Goal: Information Seeking & Learning: Compare options

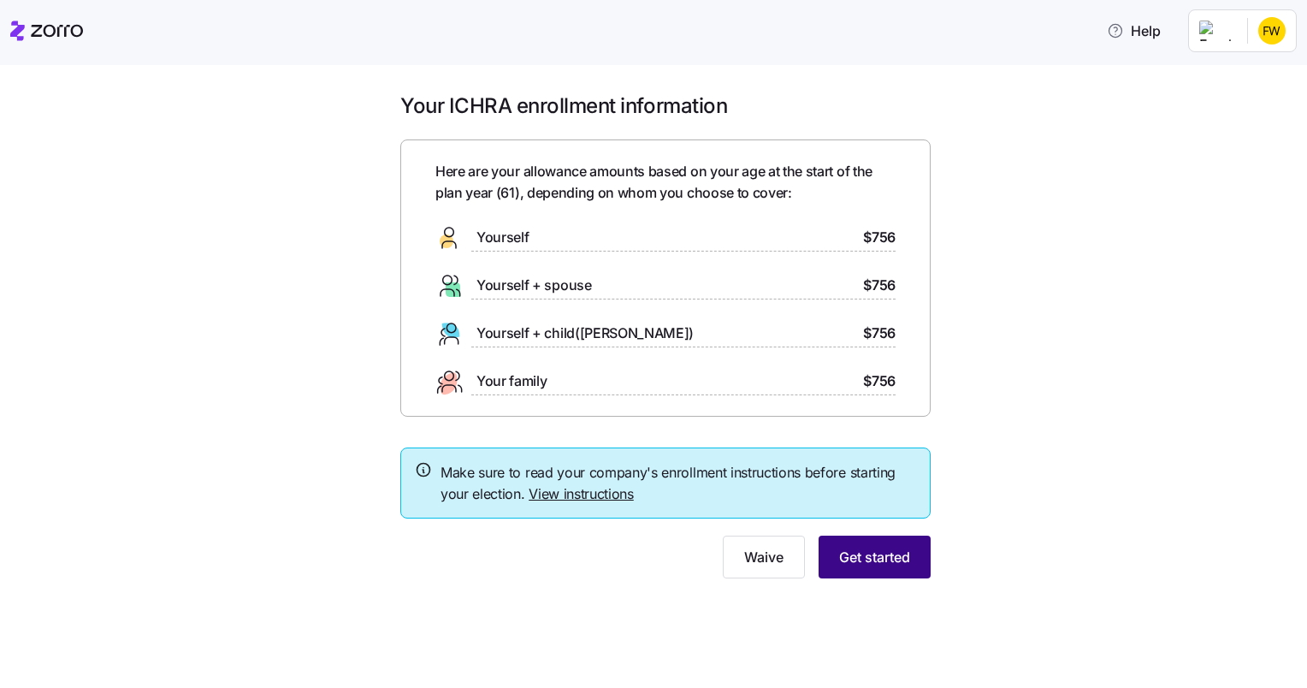
click at [892, 564] on span "Get started" at bounding box center [874, 557] width 71 height 21
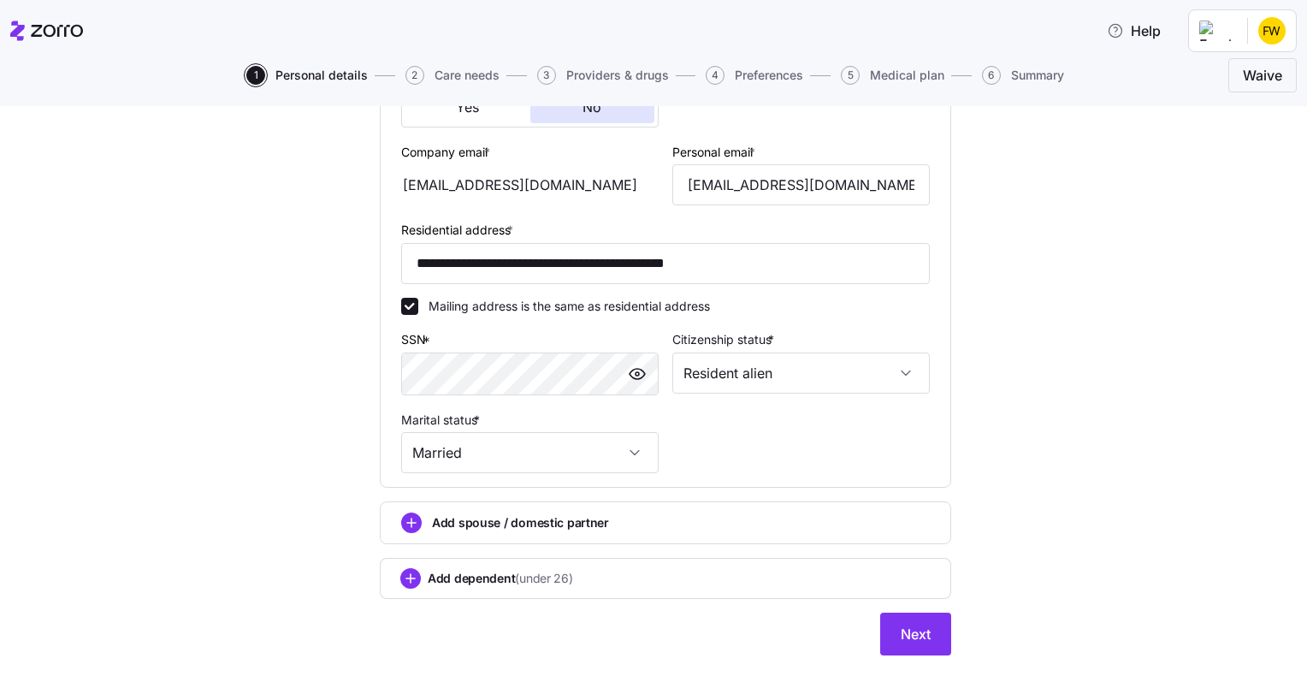
scroll to position [491, 0]
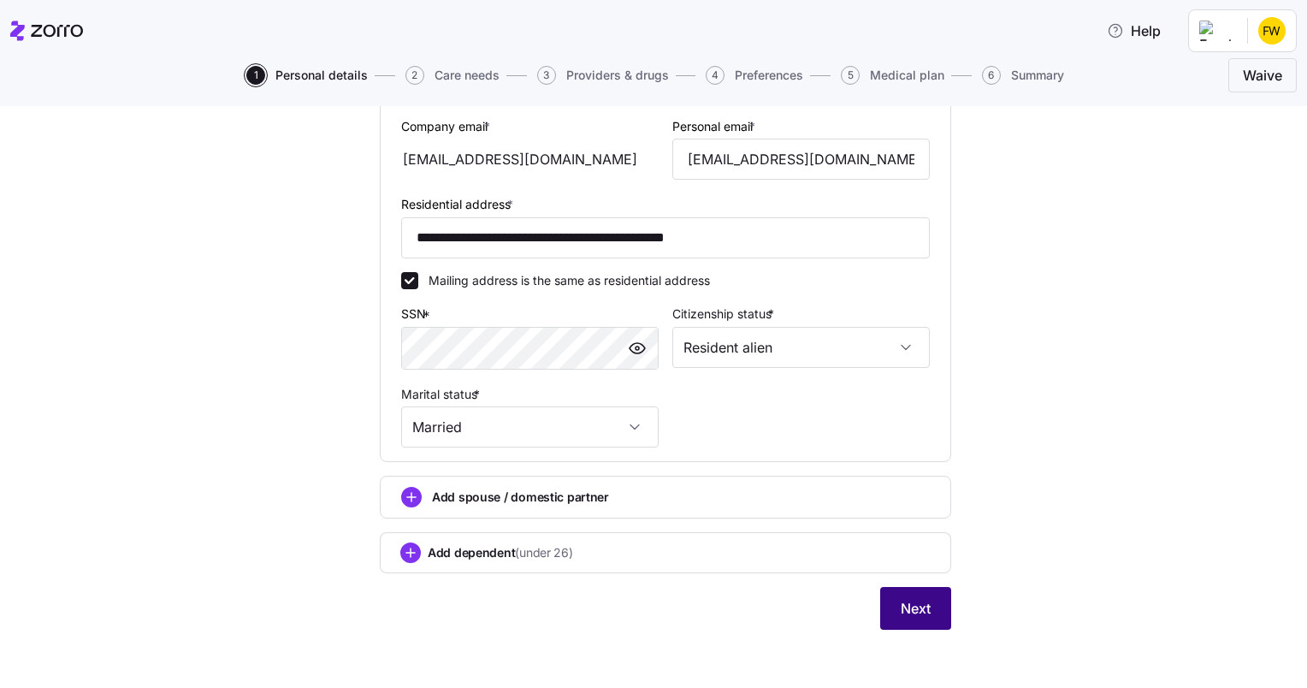
click at [901, 606] on span "Next" at bounding box center [916, 608] width 30 height 21
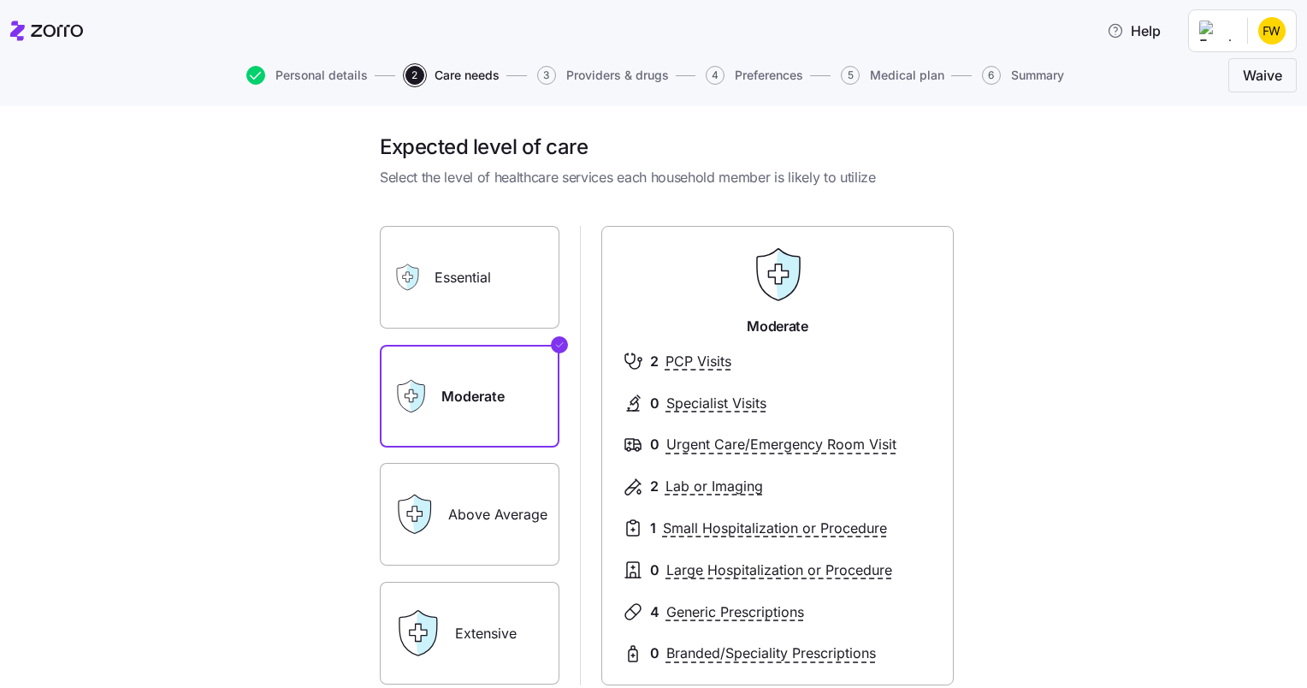
click at [510, 528] on label "Above Average" at bounding box center [470, 514] width 180 height 103
click at [0, 0] on input "Above Average" at bounding box center [0, 0] width 0 height 0
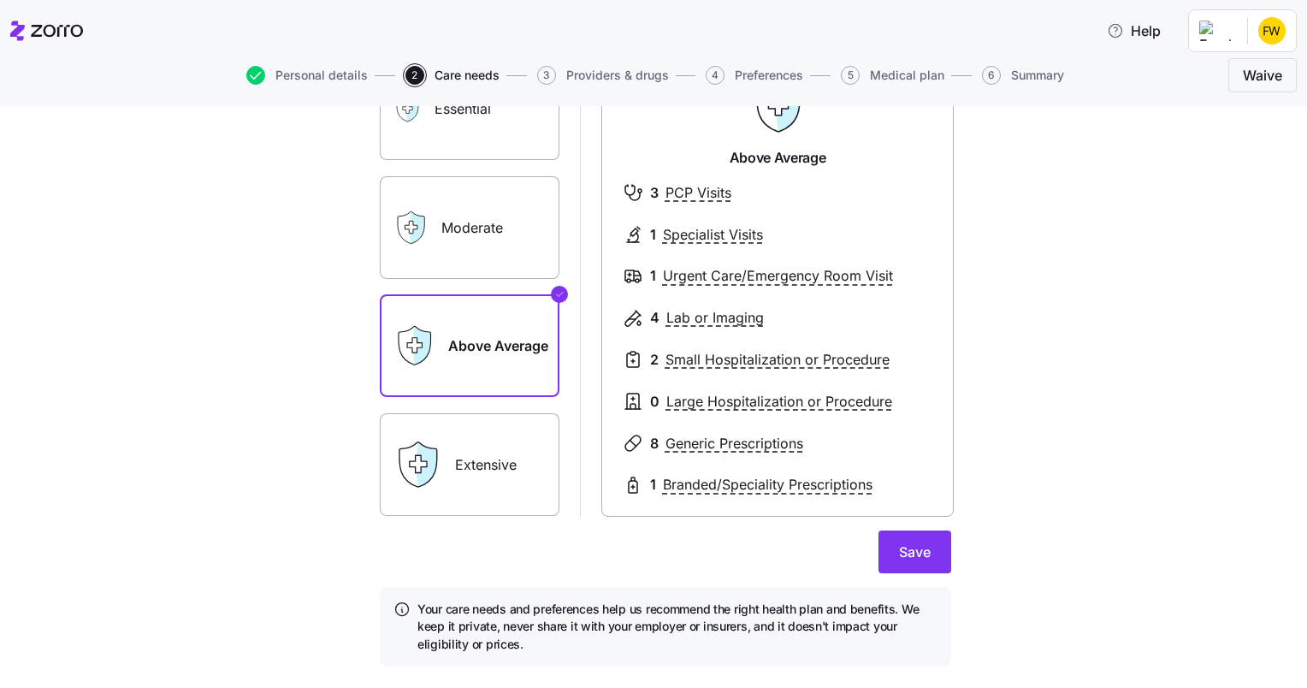
scroll to position [209, 0]
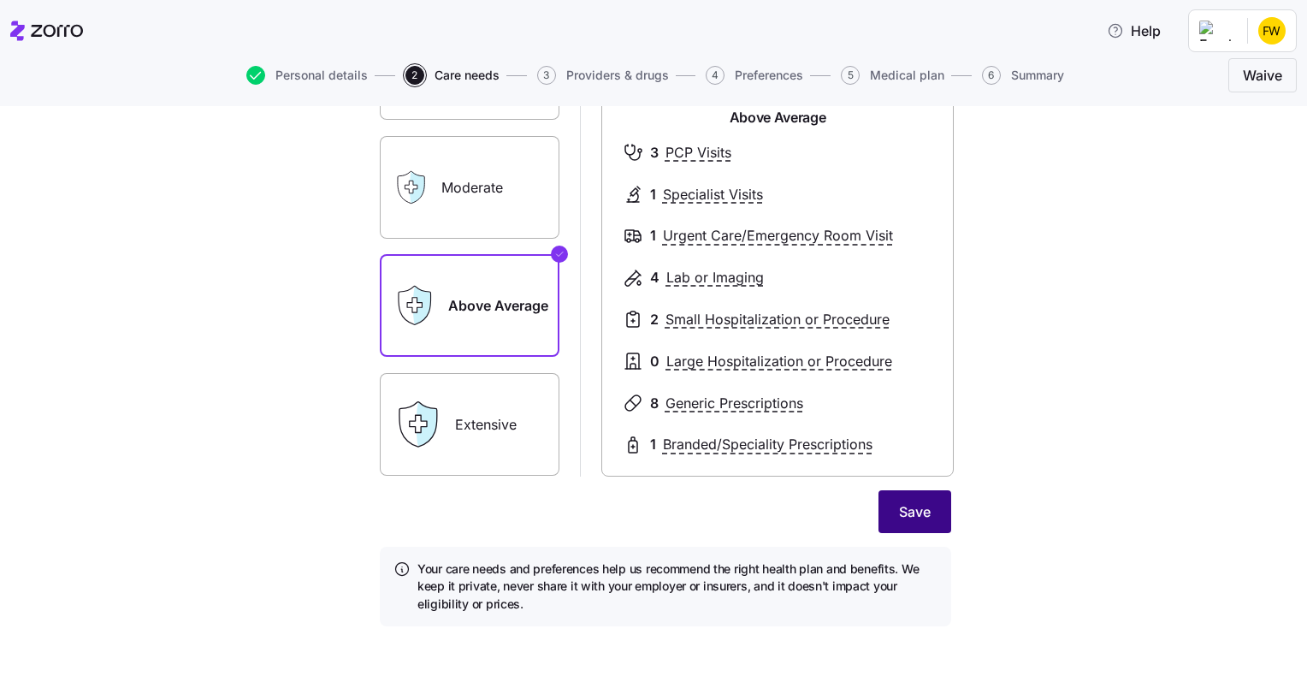
click at [910, 511] on span "Save" at bounding box center [915, 511] width 32 height 21
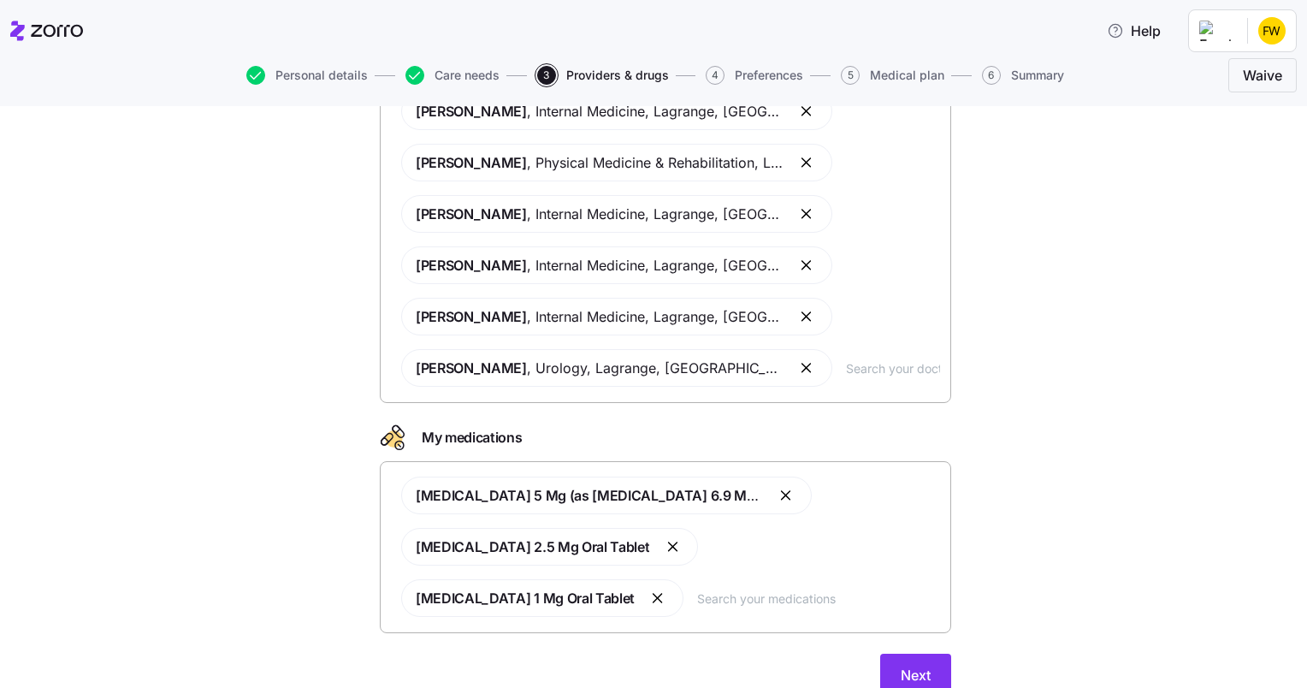
scroll to position [239, 0]
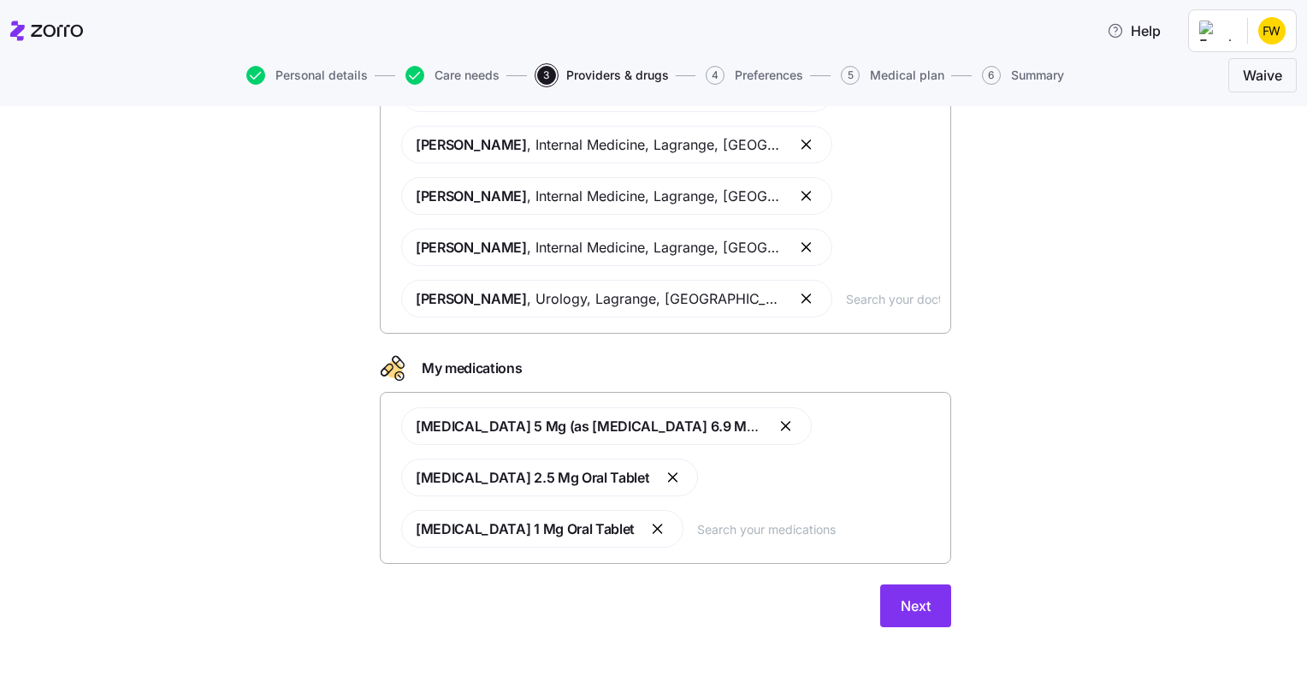
click at [697, 523] on input "text" at bounding box center [818, 528] width 243 height 19
click at [917, 615] on button "Next" at bounding box center [915, 605] width 71 height 43
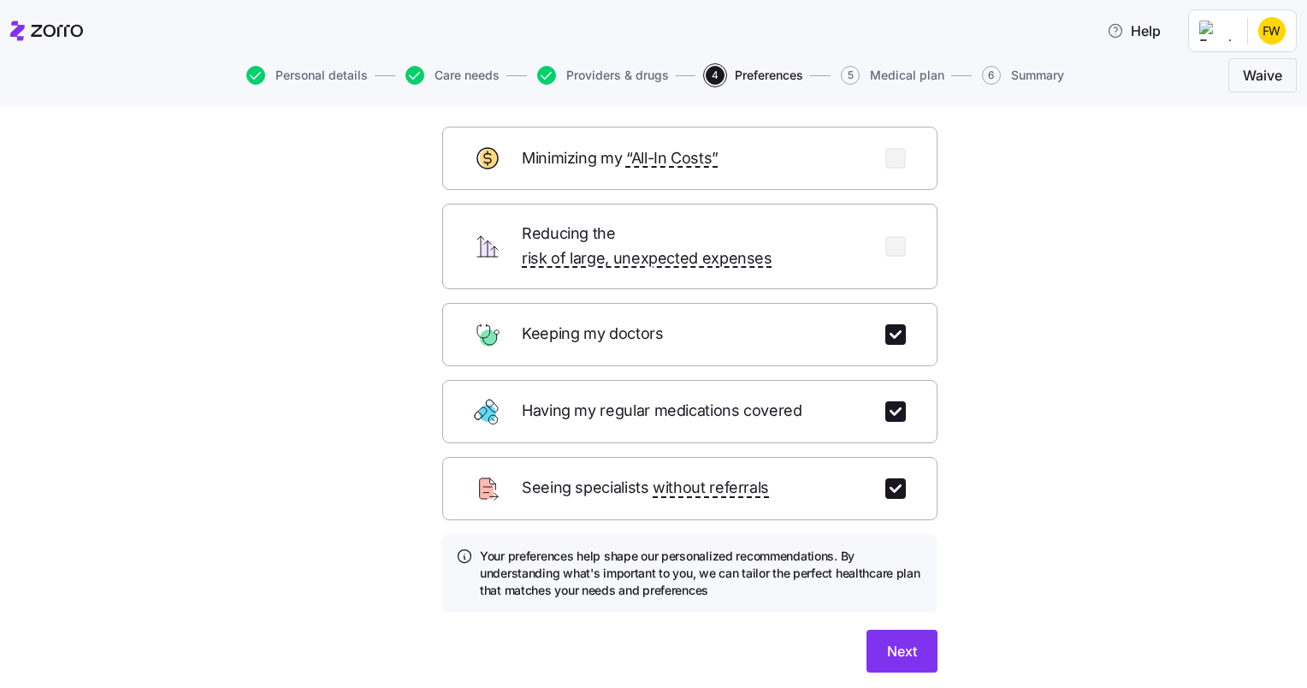
scroll to position [82, 0]
click at [910, 641] on span "Next" at bounding box center [902, 651] width 30 height 21
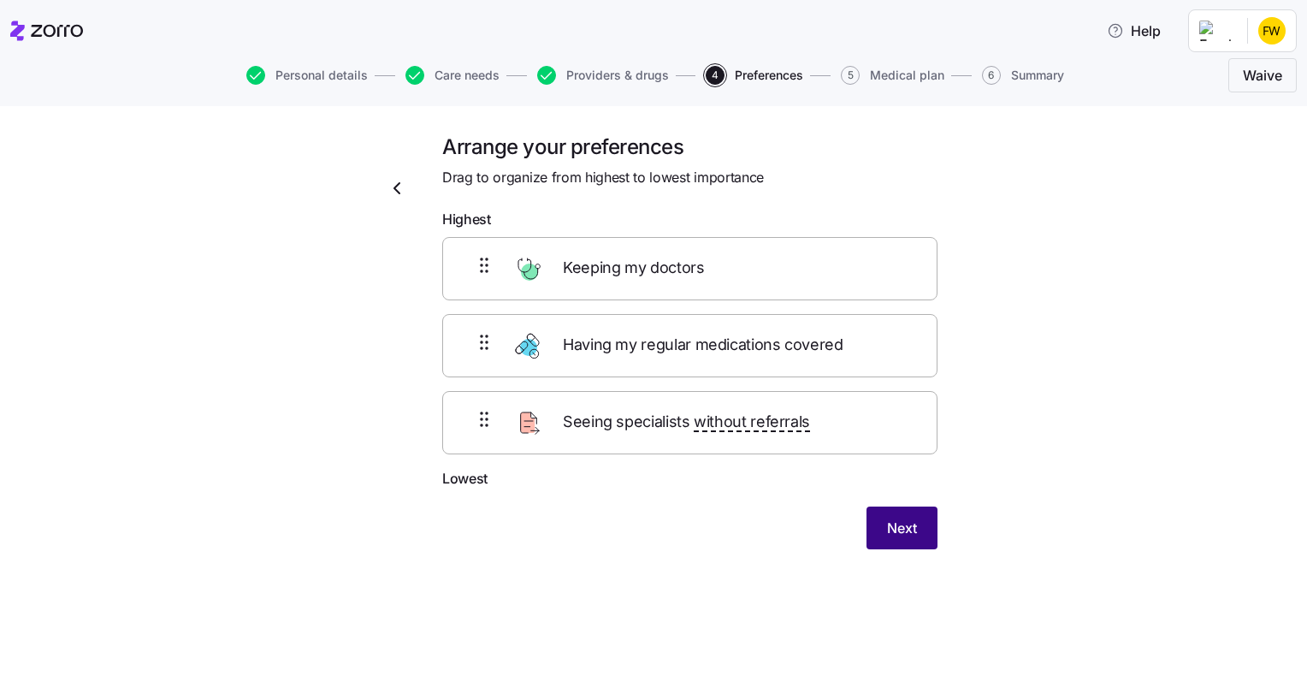
scroll to position [0, 0]
click at [895, 537] on button "Next" at bounding box center [901, 527] width 71 height 43
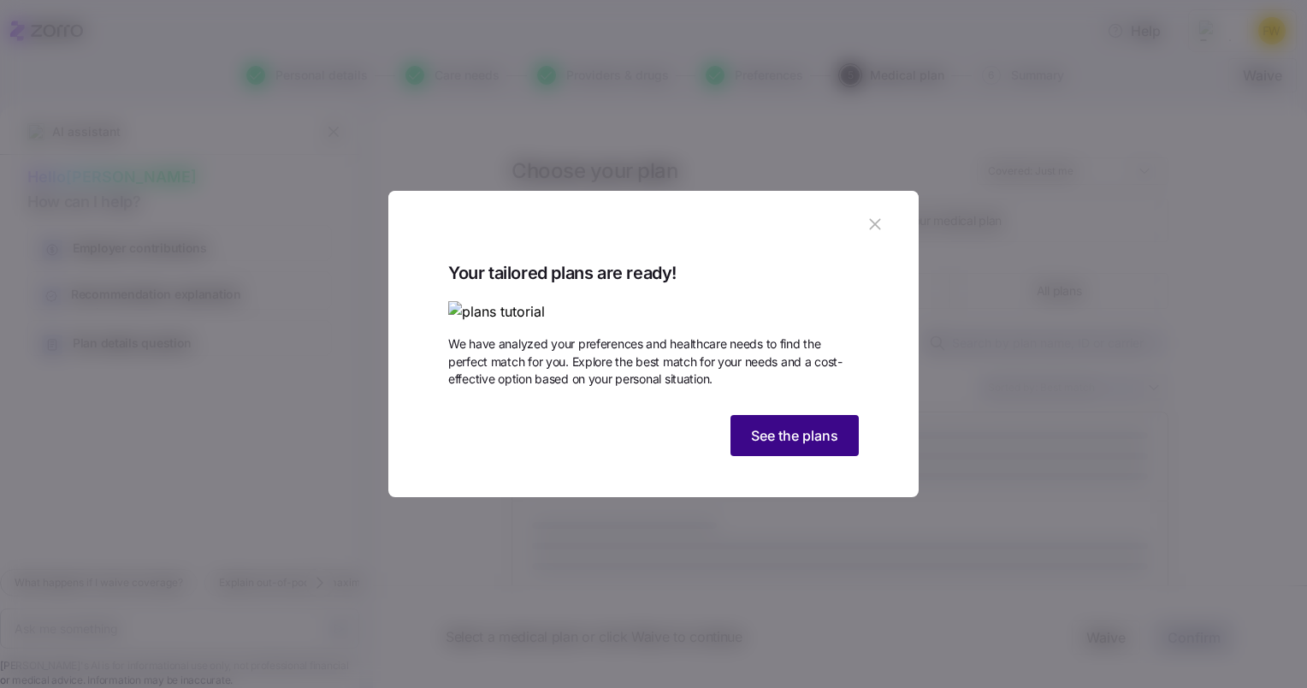
click at [785, 456] on button "See the plans" at bounding box center [794, 435] width 128 height 41
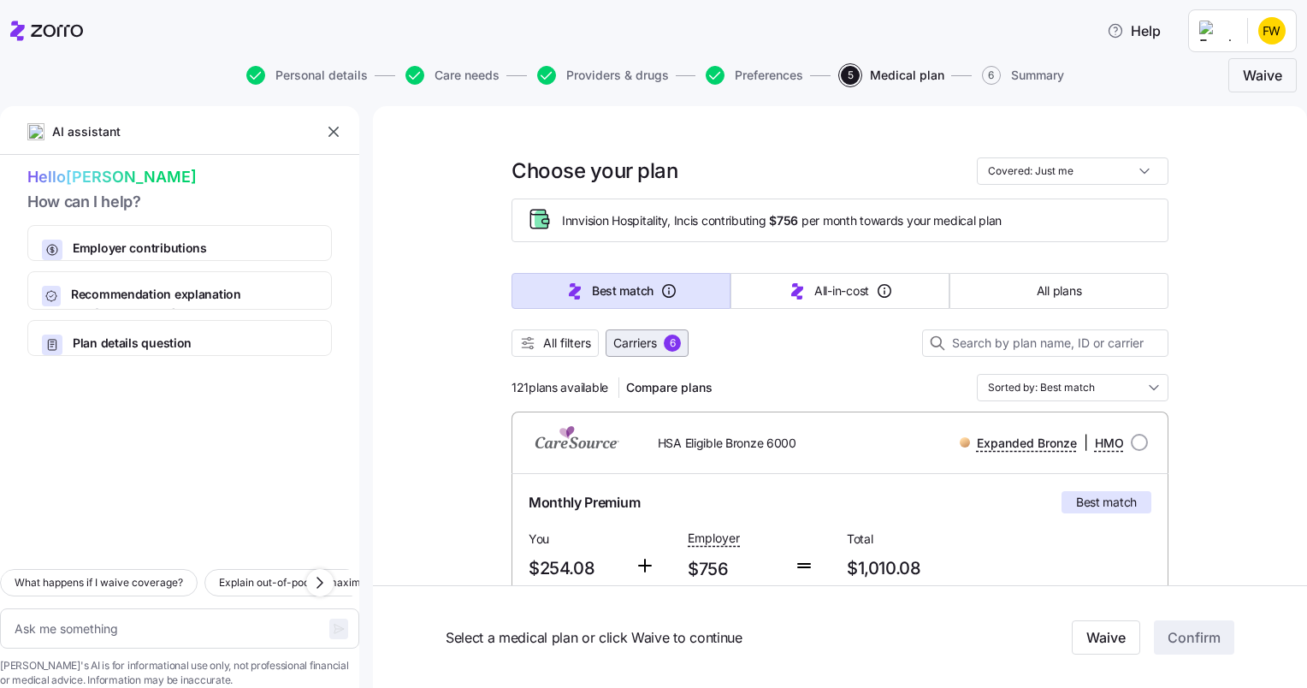
click at [664, 346] on span "6" at bounding box center [672, 342] width 17 height 17
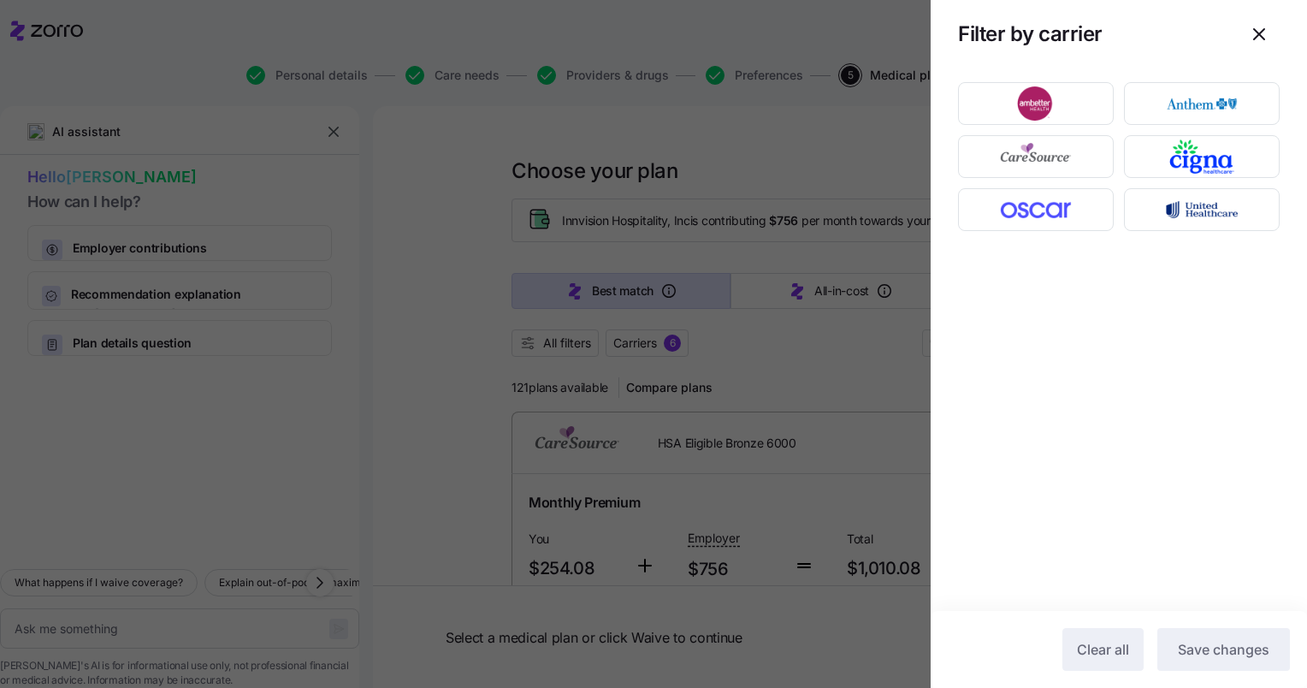
click at [777, 339] on div at bounding box center [653, 344] width 1307 height 688
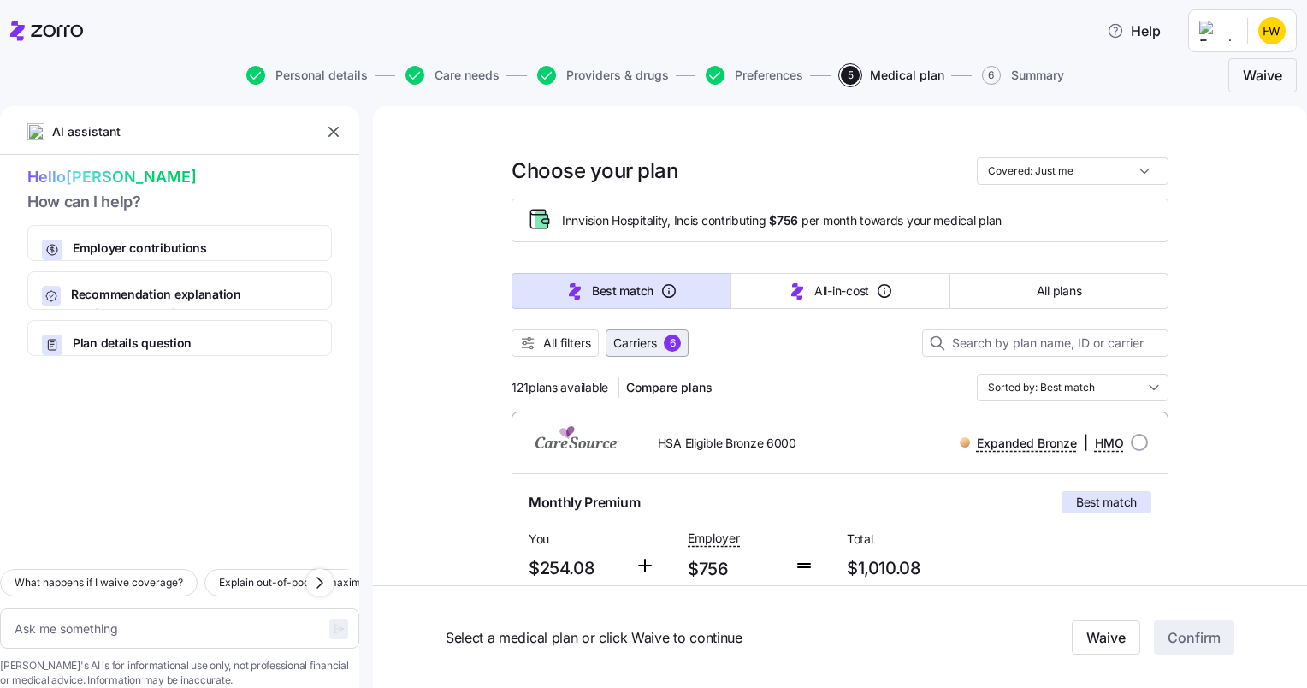
click at [641, 345] on span "Carriers" at bounding box center [635, 342] width 44 height 17
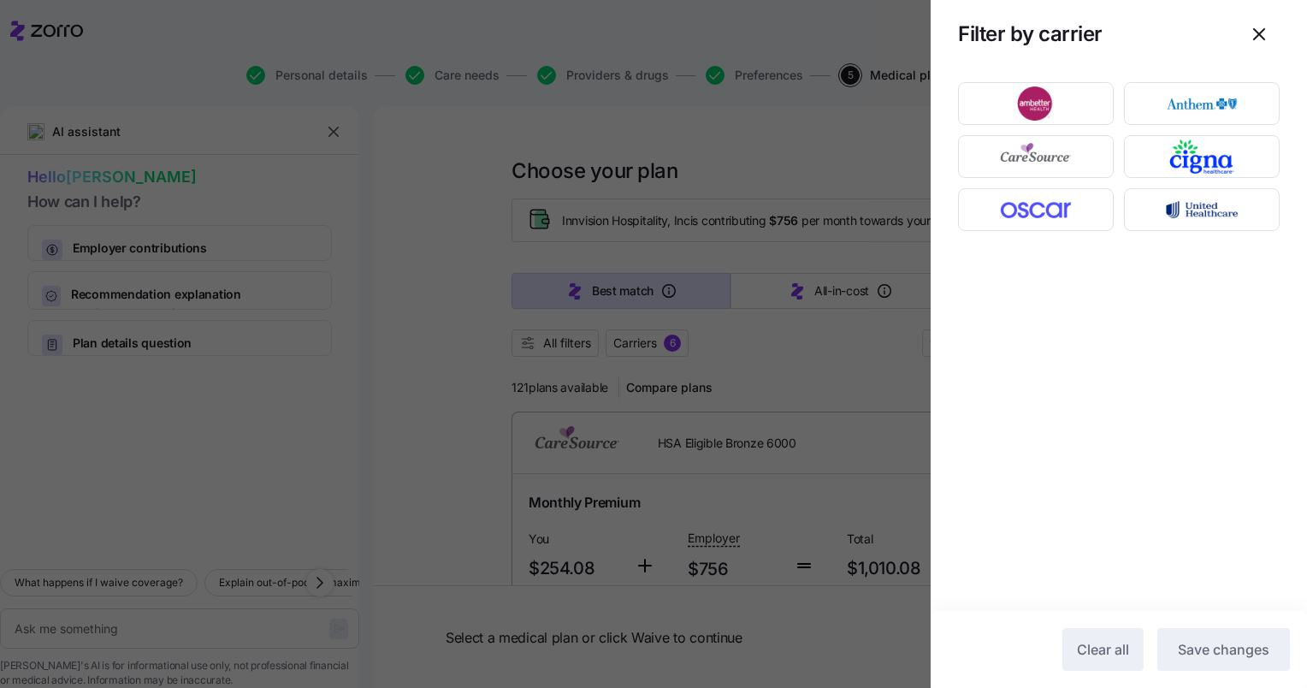
click at [825, 161] on div at bounding box center [653, 344] width 1307 height 688
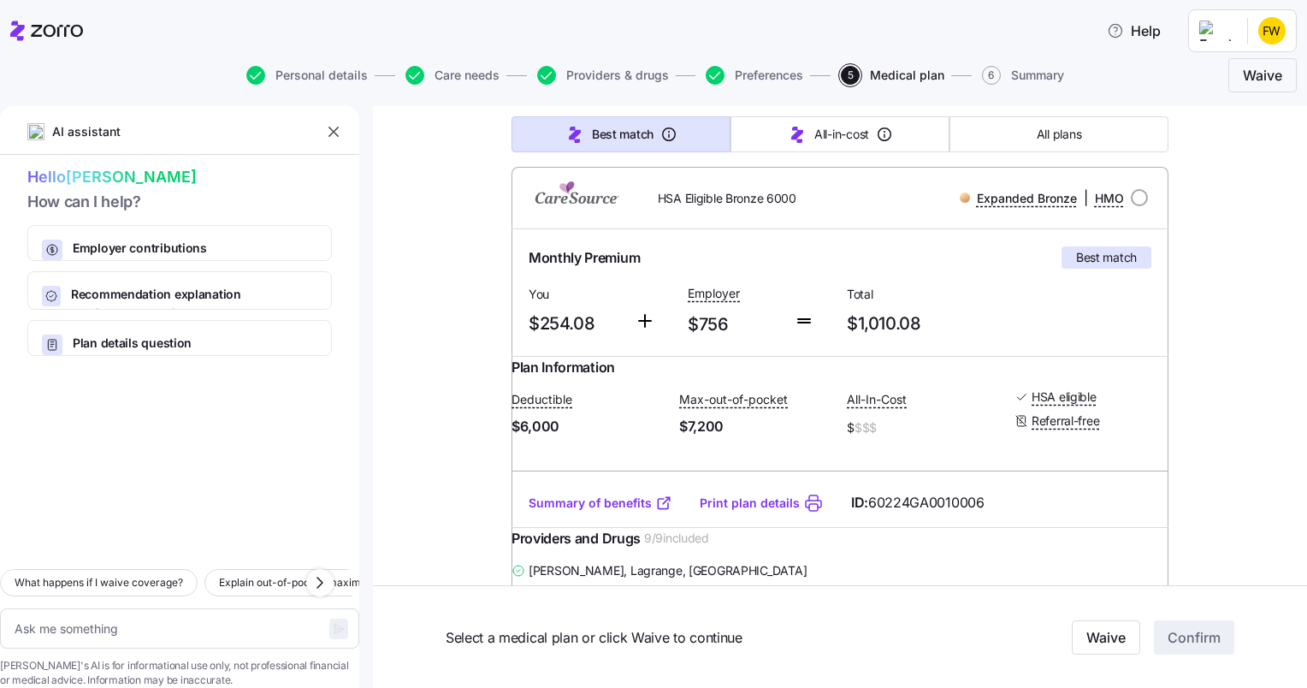
scroll to position [224, 0]
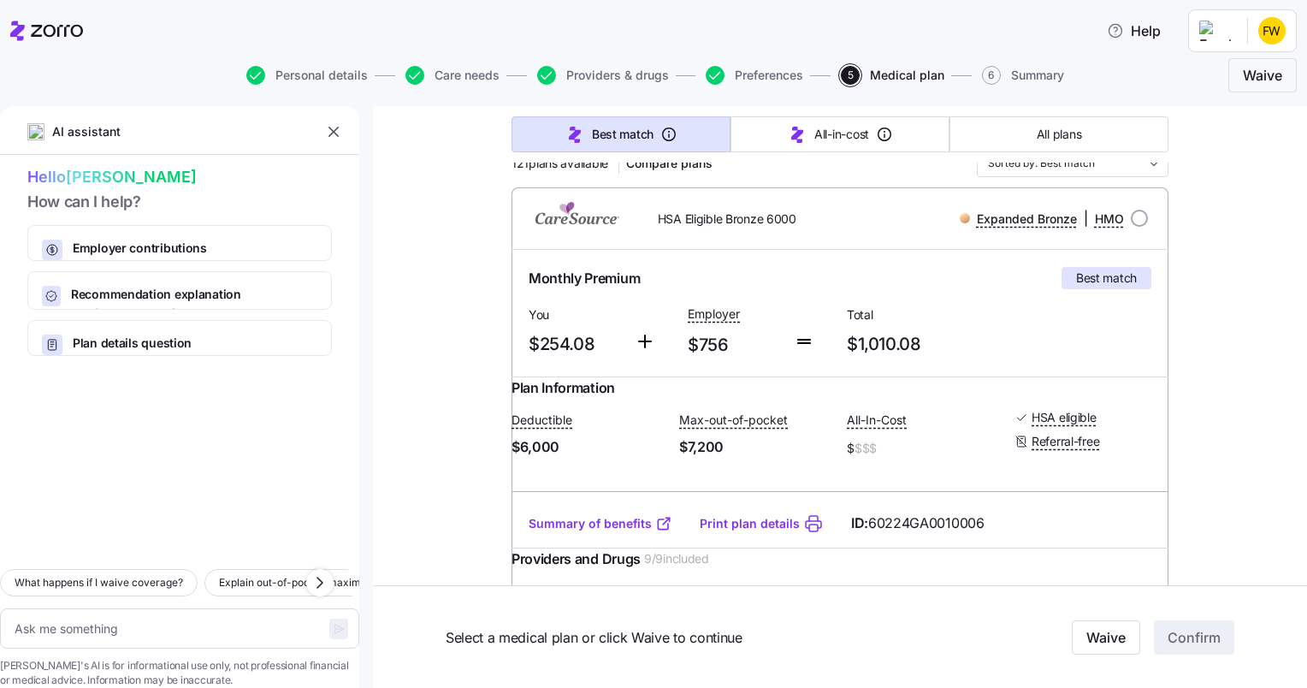
click at [619, 532] on link "Summary of benefits" at bounding box center [601, 523] width 144 height 17
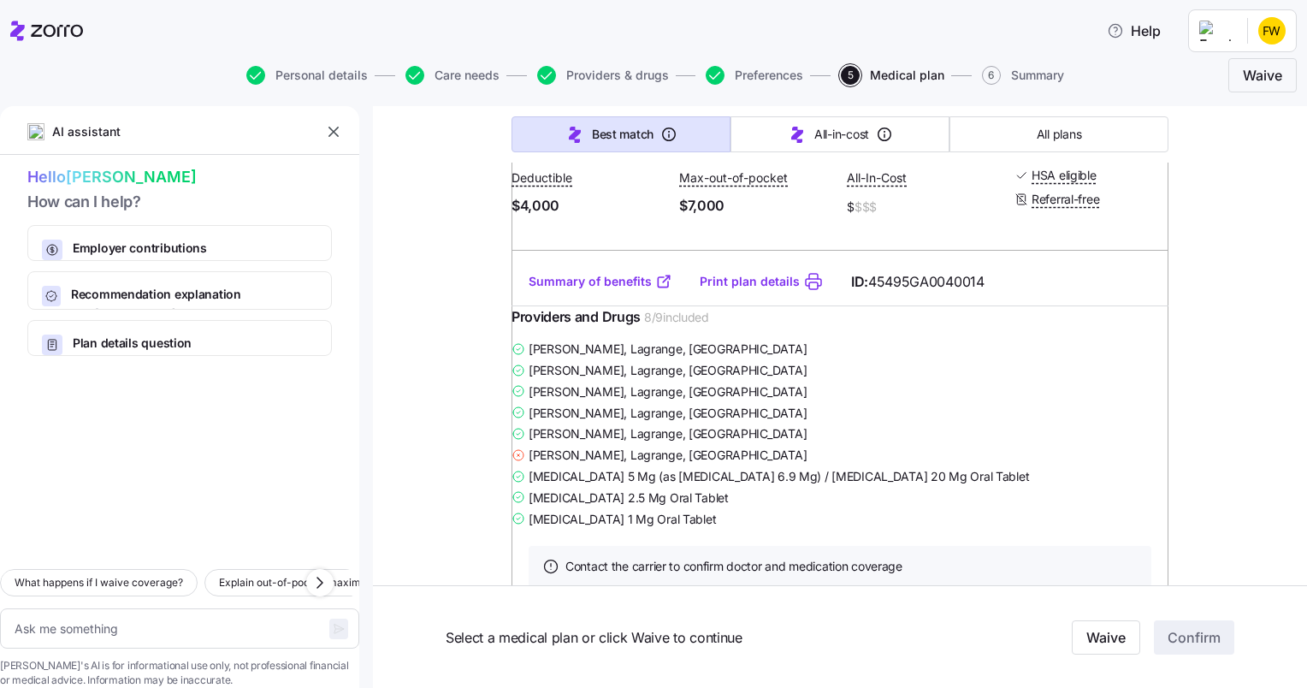
scroll to position [2525, 0]
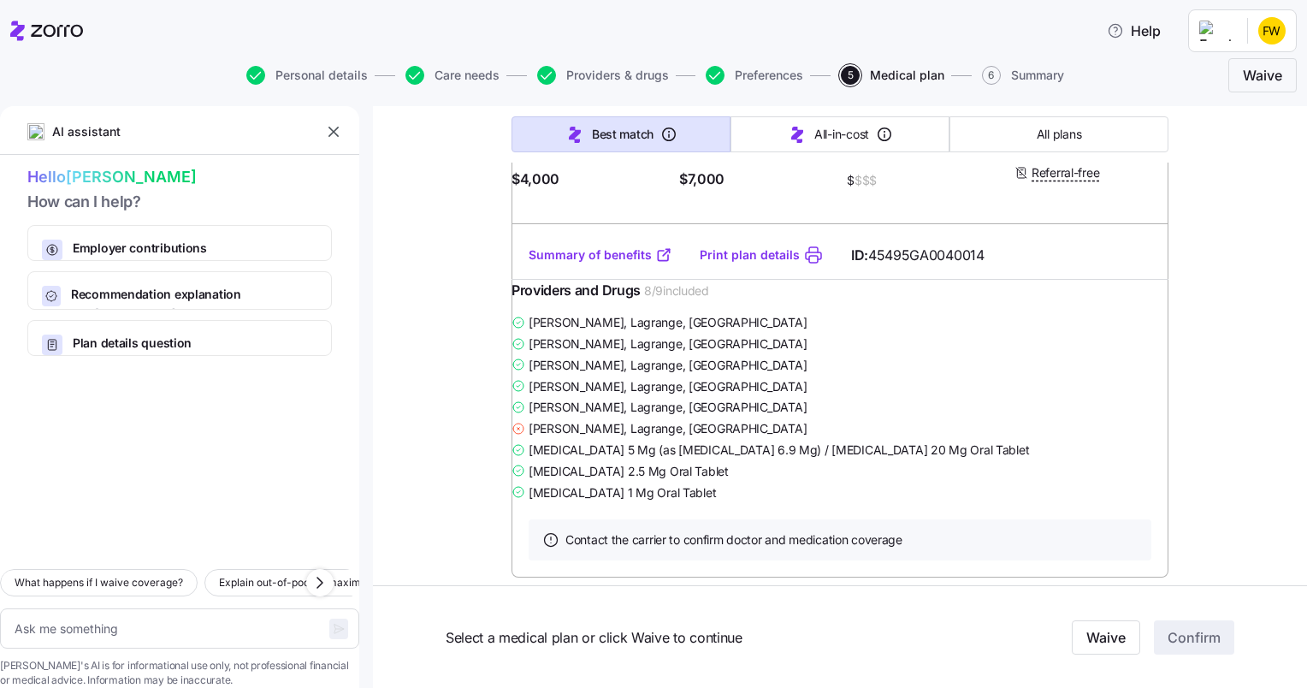
click at [580, 263] on link "Summary of benefits" at bounding box center [601, 254] width 144 height 17
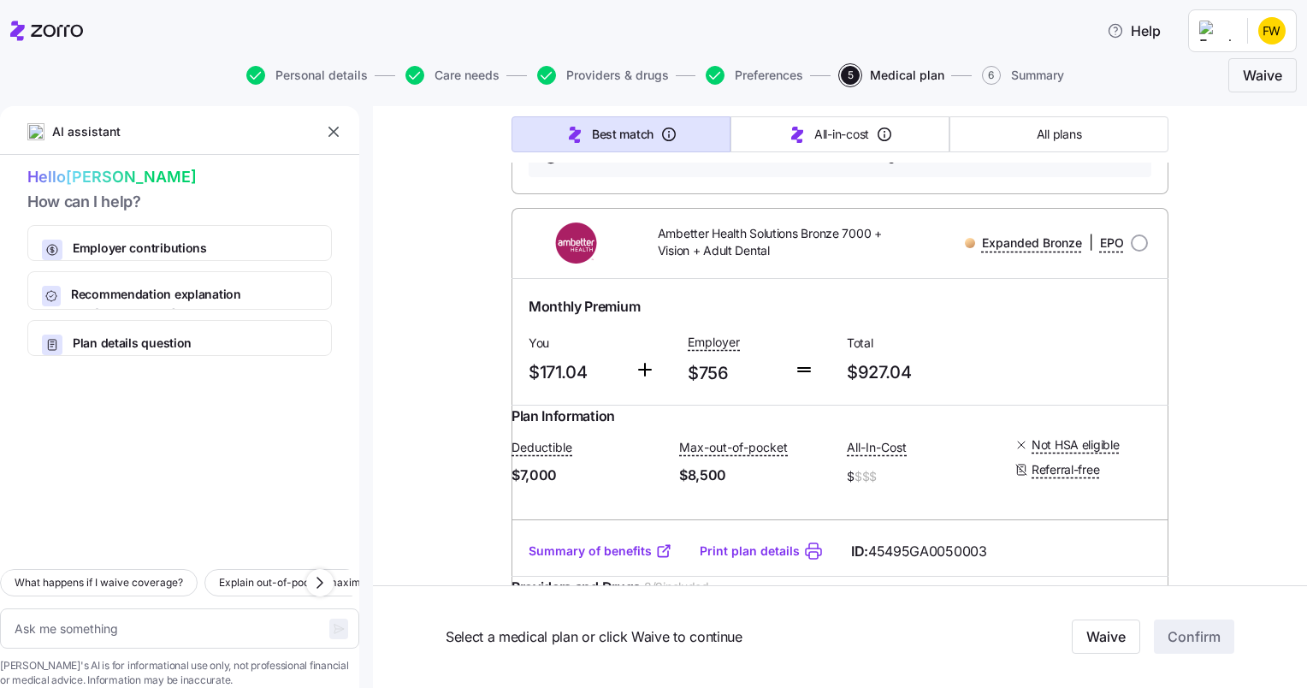
scroll to position [25346, 0]
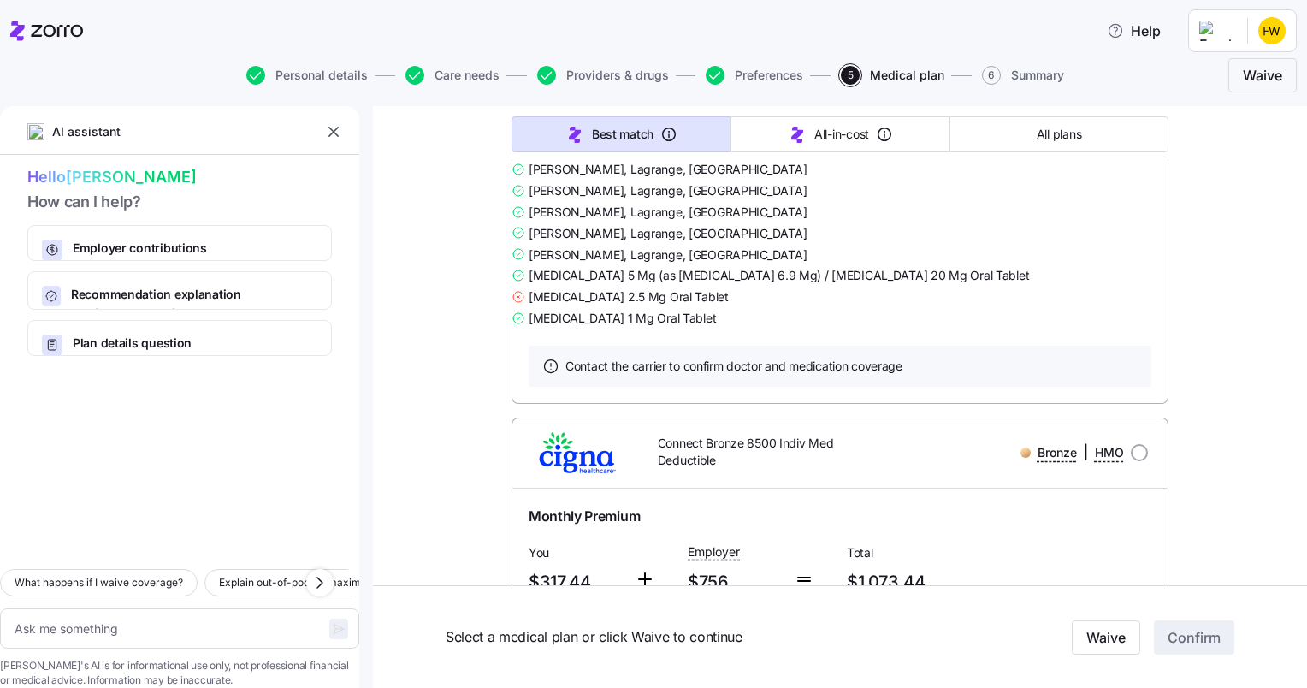
scroll to position [35238, 0]
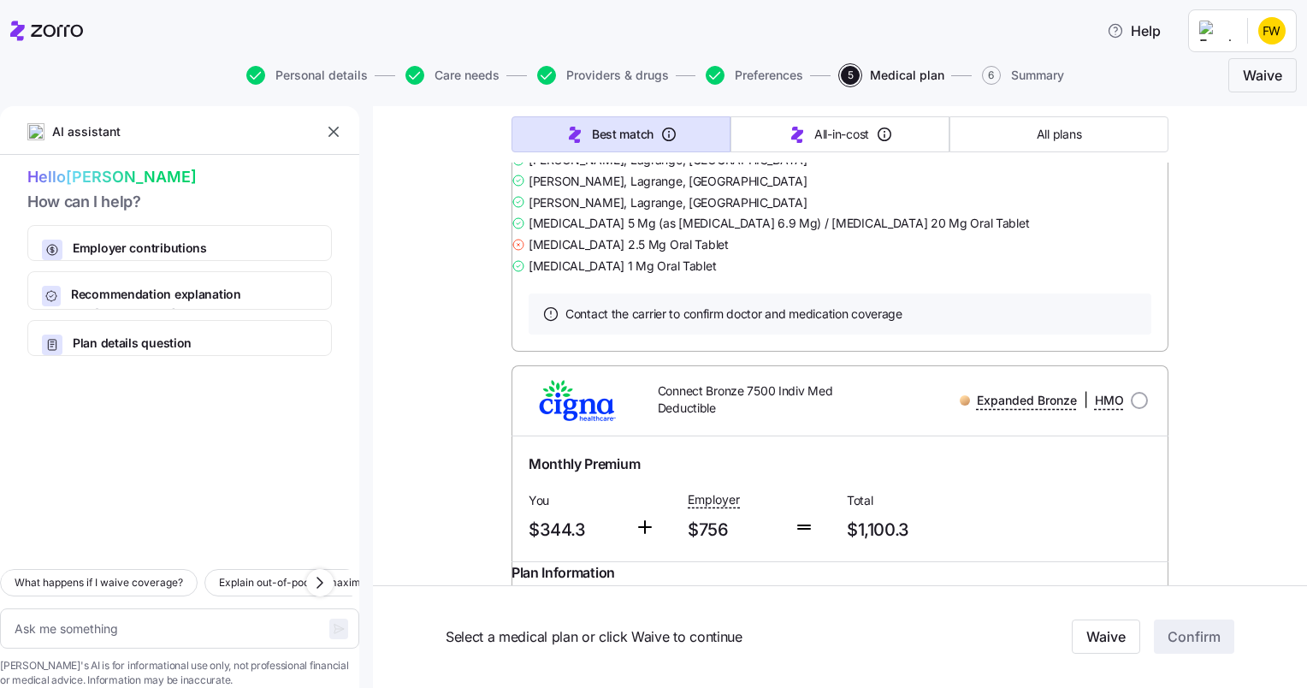
scroll to position [35965, 0]
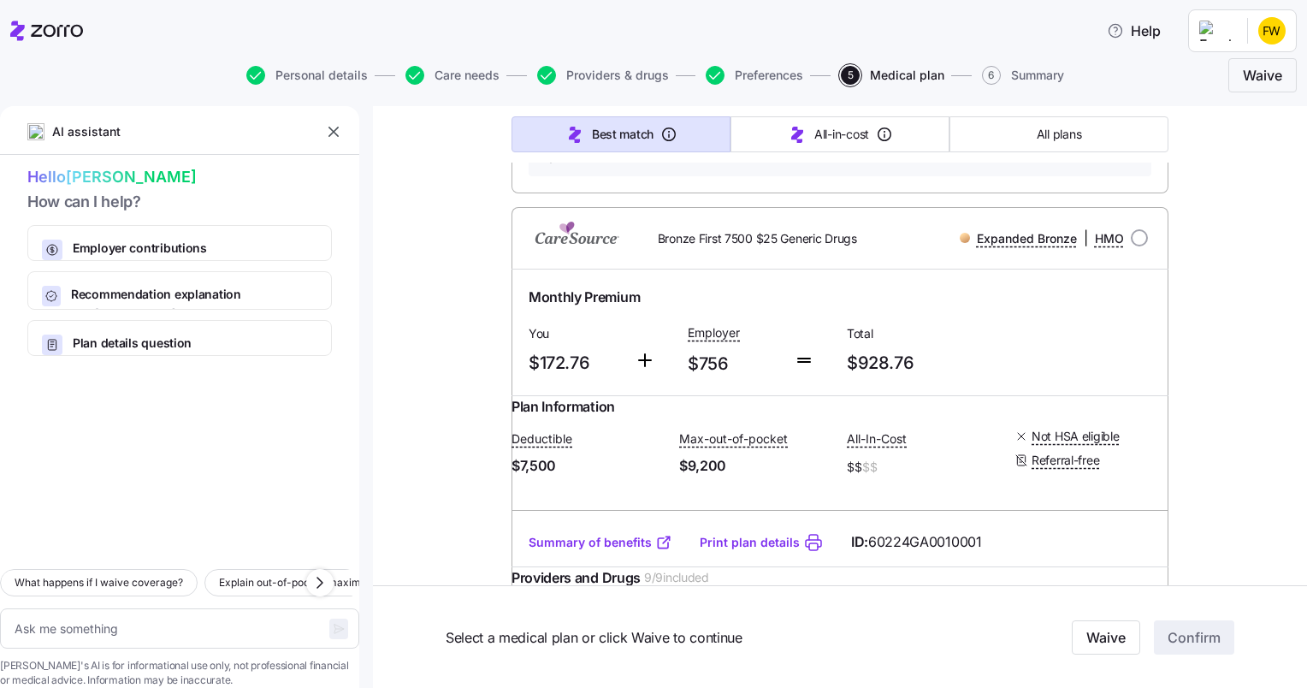
scroll to position [0, 0]
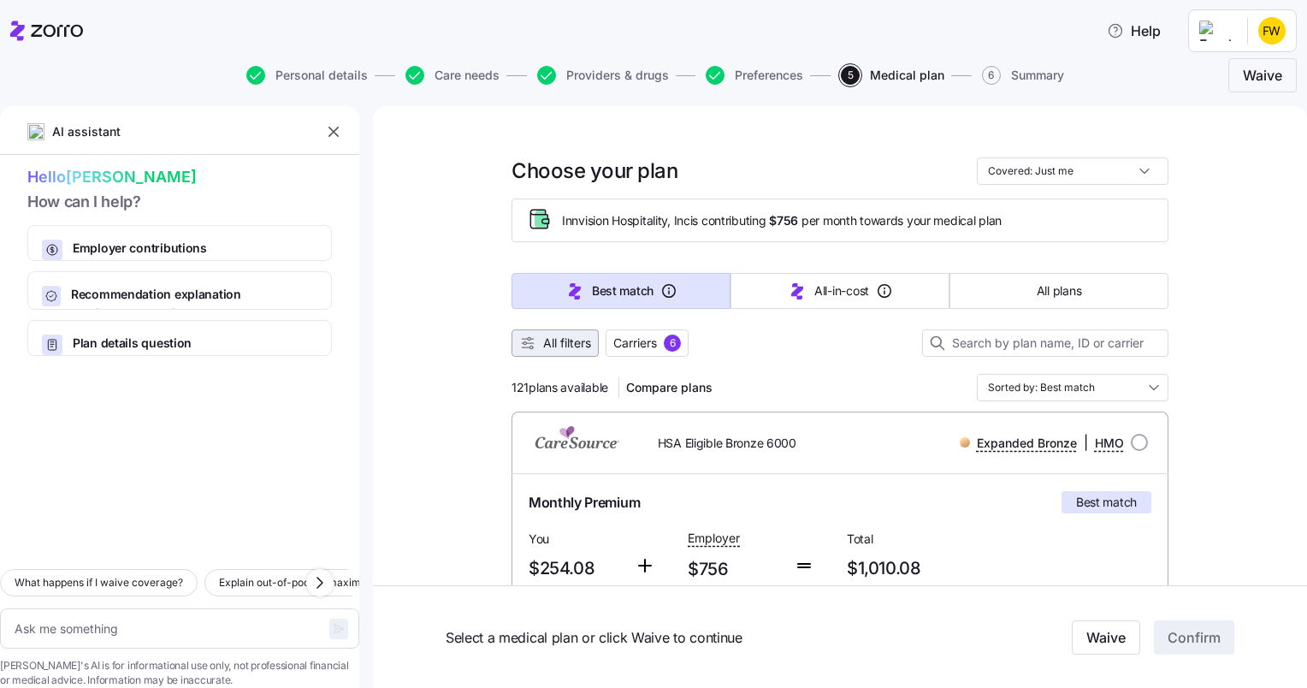
click at [554, 340] on span "All filters" at bounding box center [567, 342] width 48 height 17
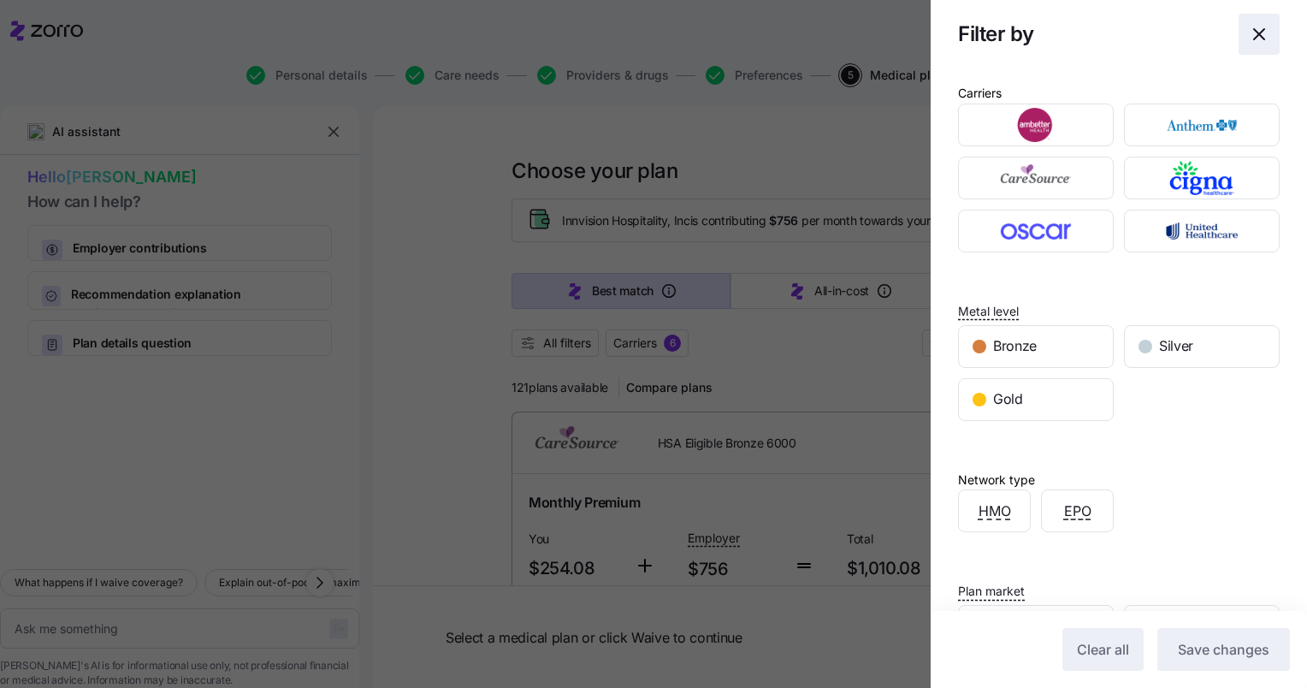
click at [1254, 38] on icon "button" at bounding box center [1259, 34] width 10 height 10
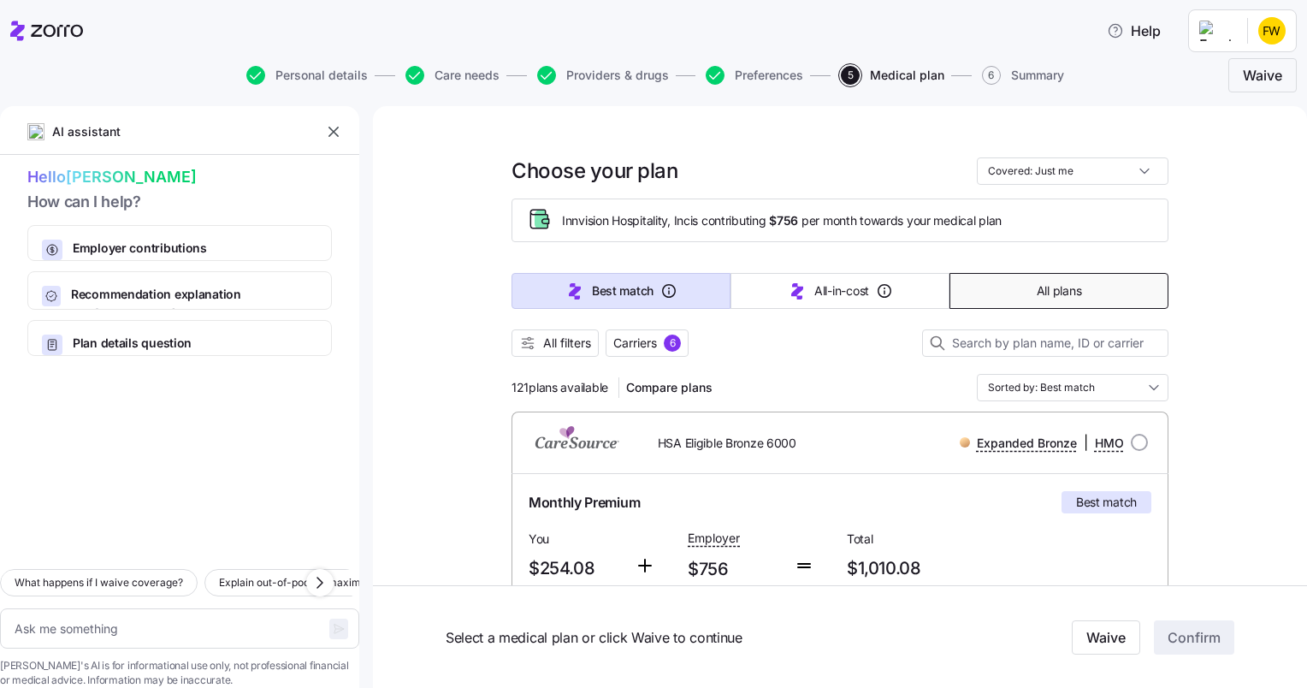
click at [1056, 287] on span "All plans" at bounding box center [1059, 290] width 44 height 17
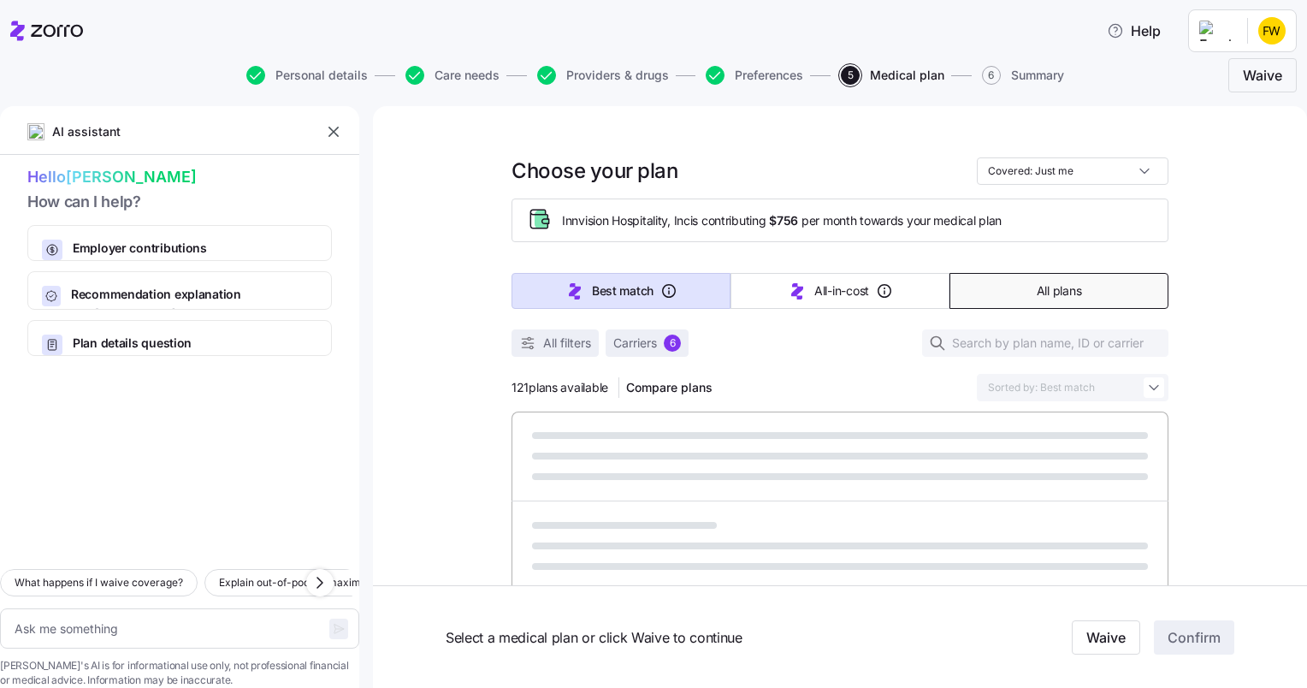
type textarea "x"
type input "Sorted by: Premium"
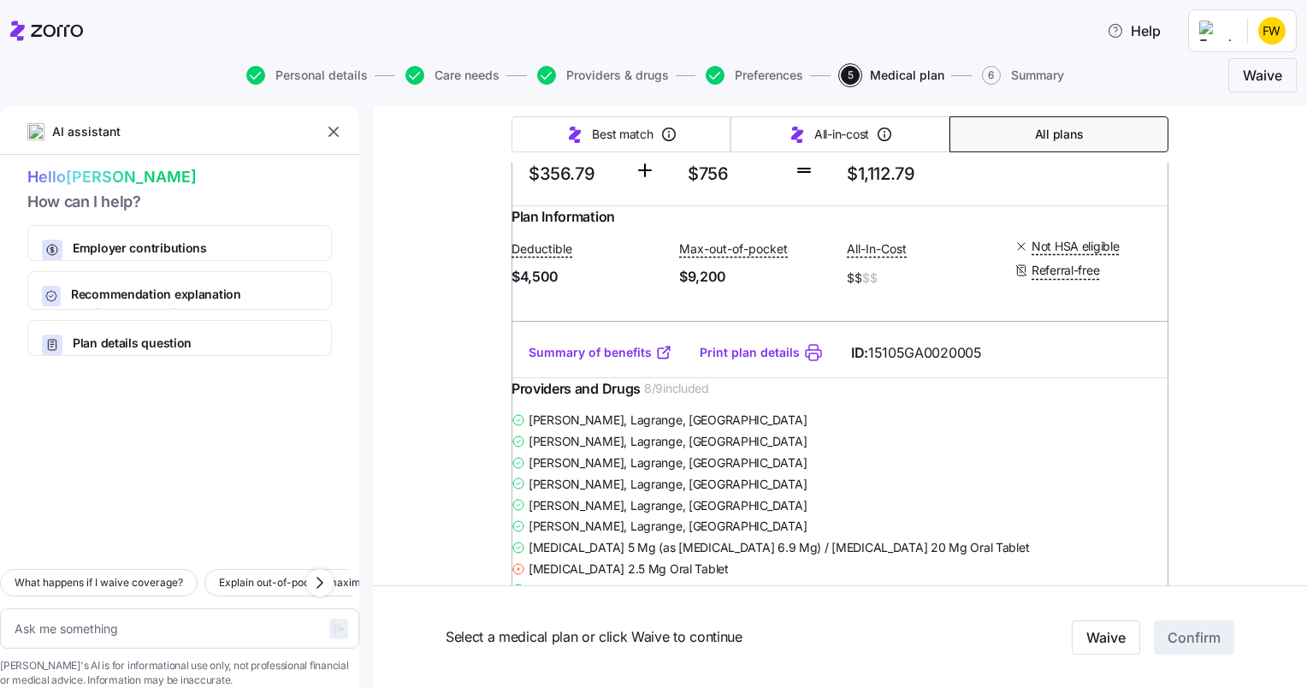
scroll to position [29514, 0]
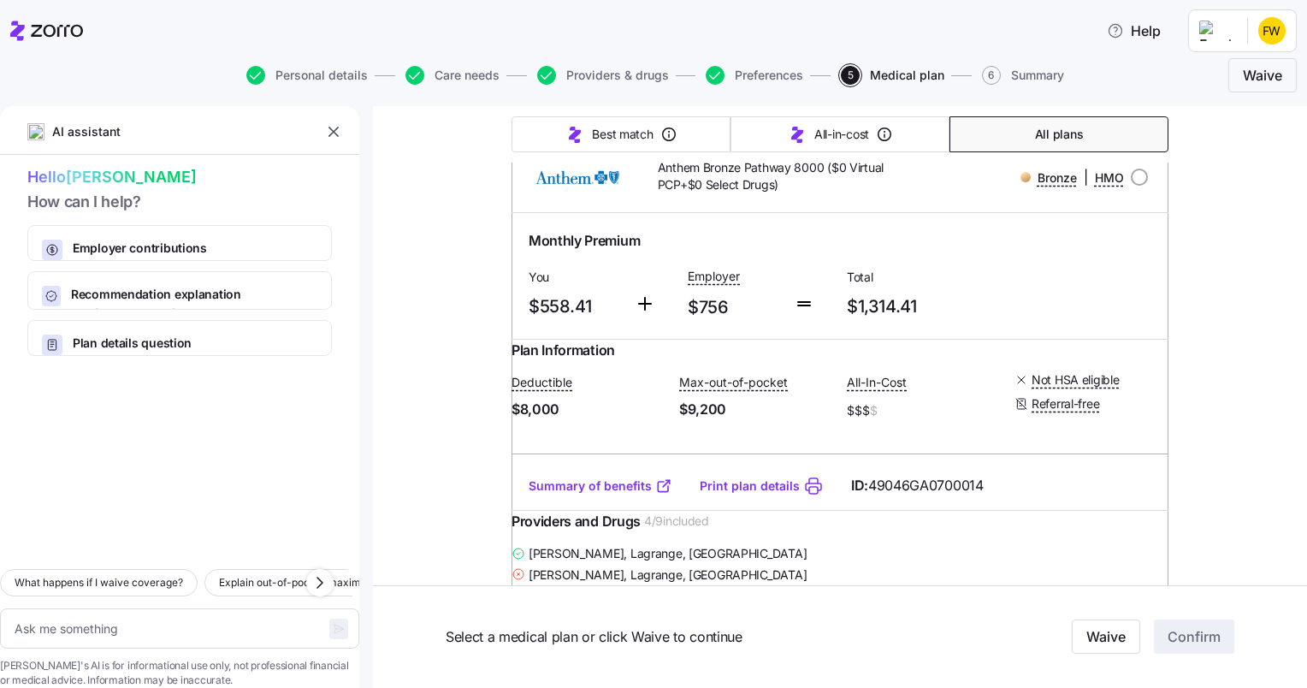
scroll to position [47600, 0]
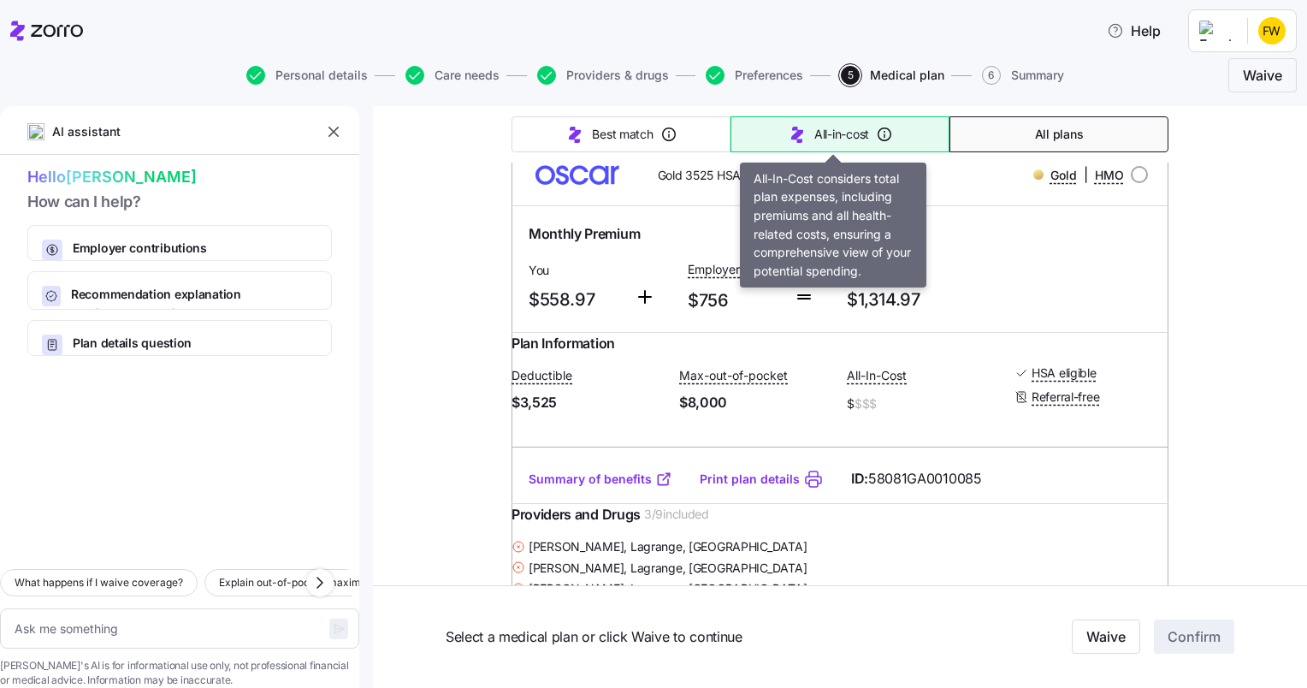
click at [848, 137] on span "All-in-cost" at bounding box center [841, 134] width 55 height 17
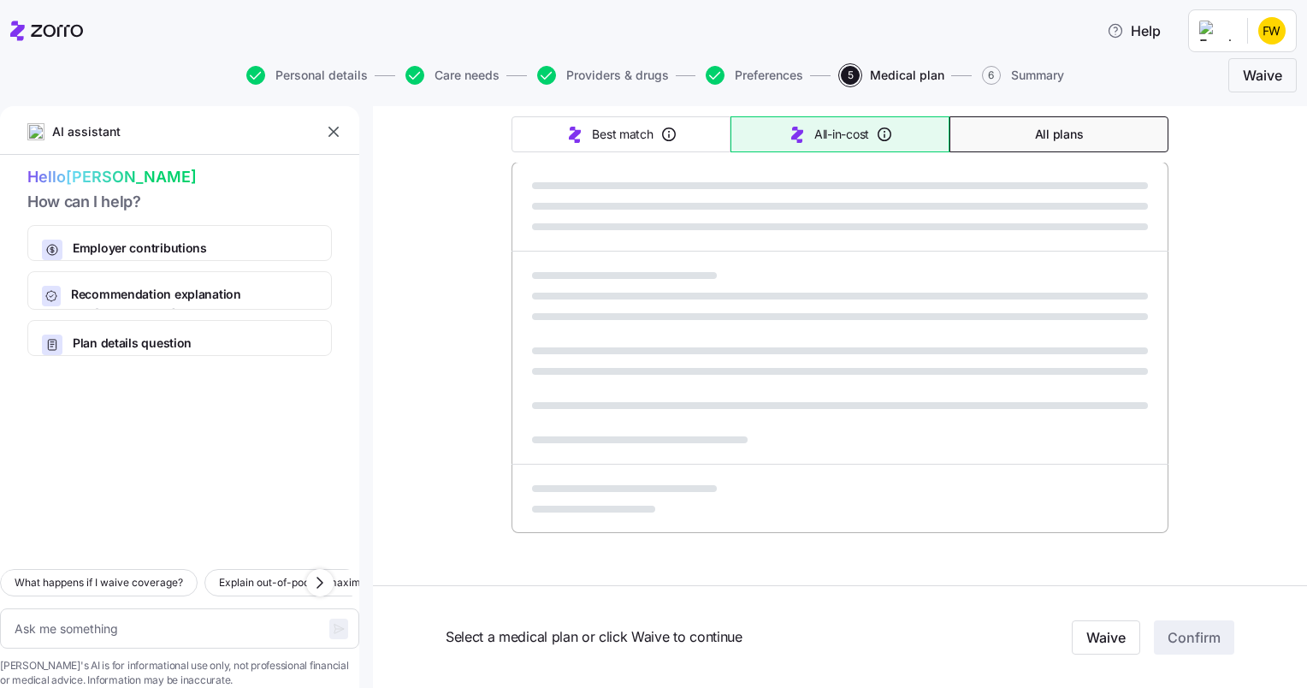
type textarea "x"
type input "Sorted by: All-in-cost"
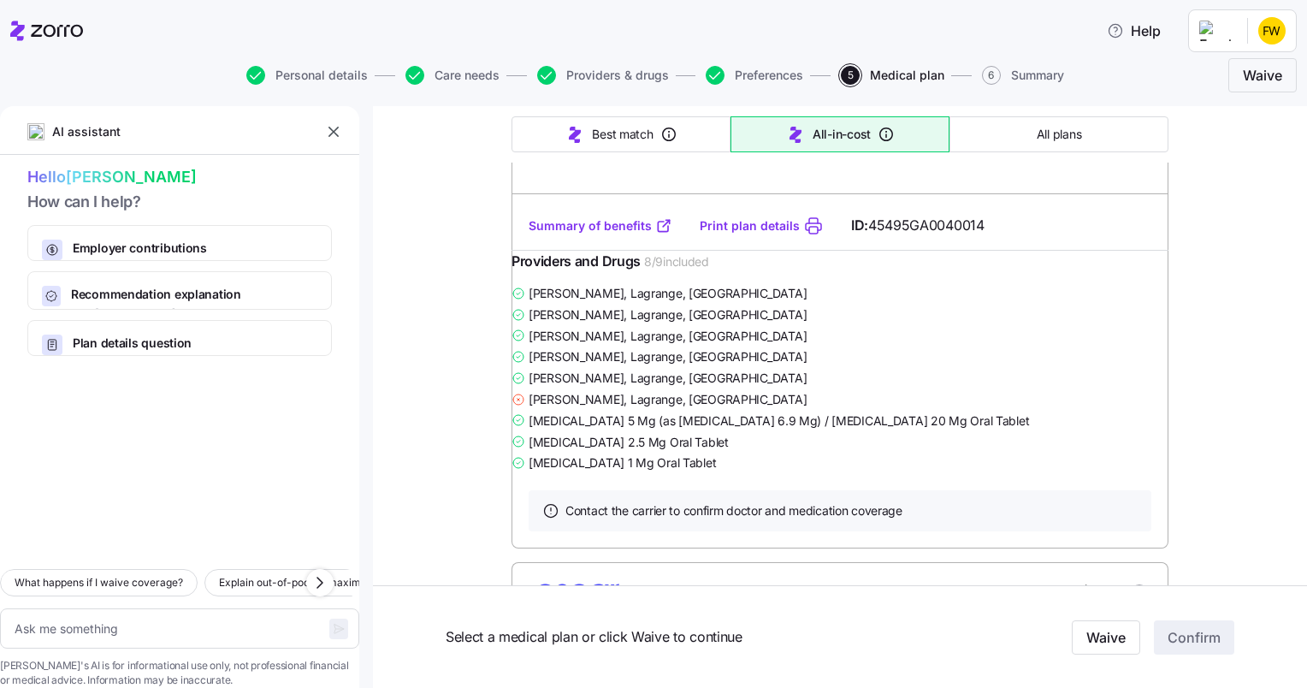
scroll to position [0, 0]
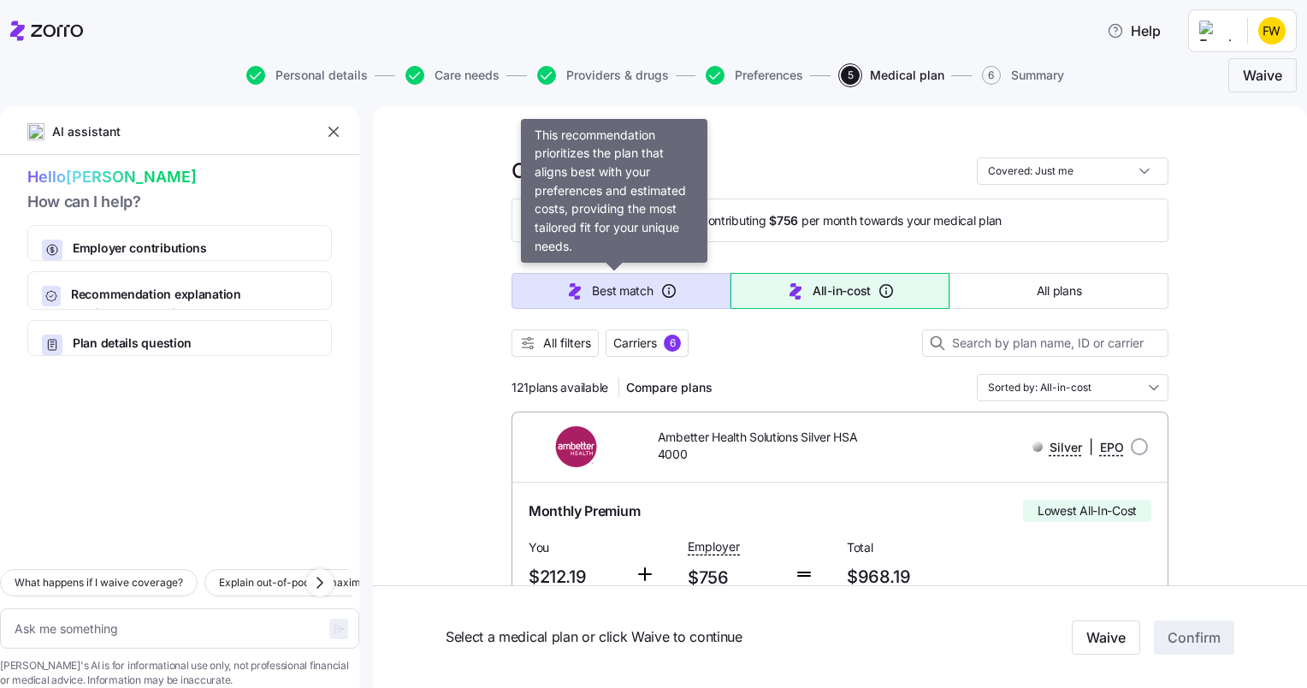
click at [640, 294] on span "Best match" at bounding box center [622, 290] width 61 height 17
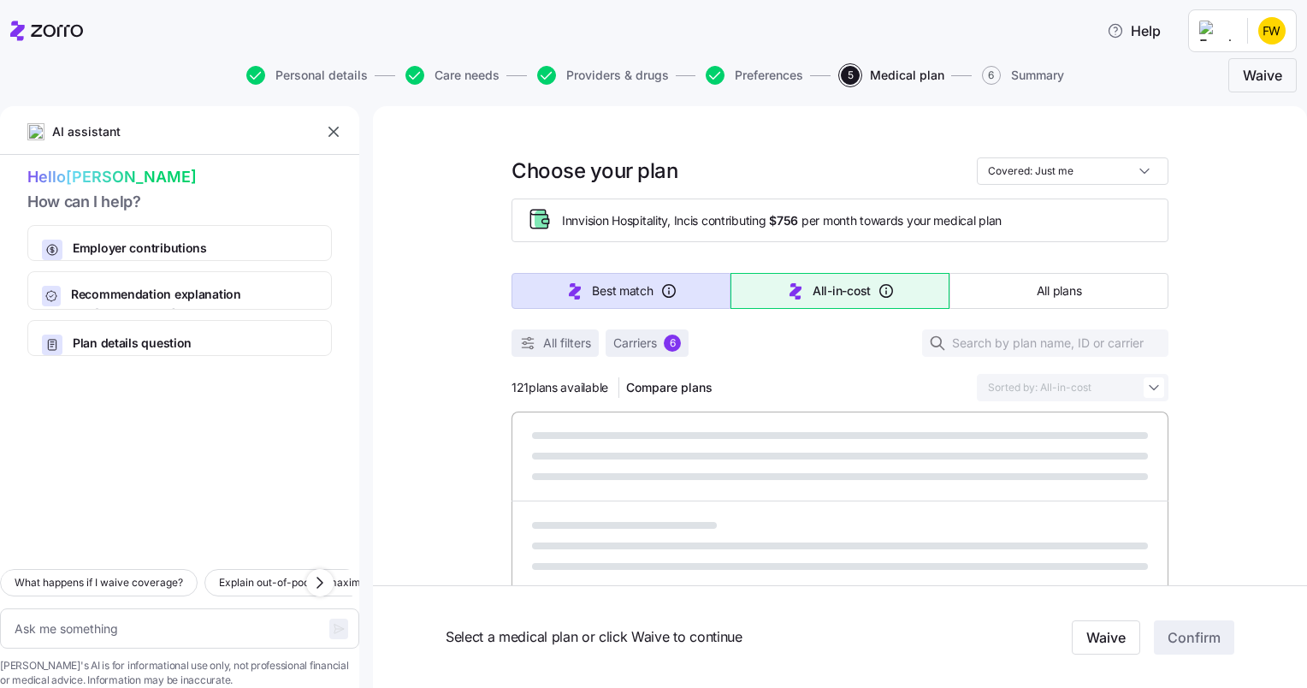
type textarea "x"
type input "Sorted by: Best match"
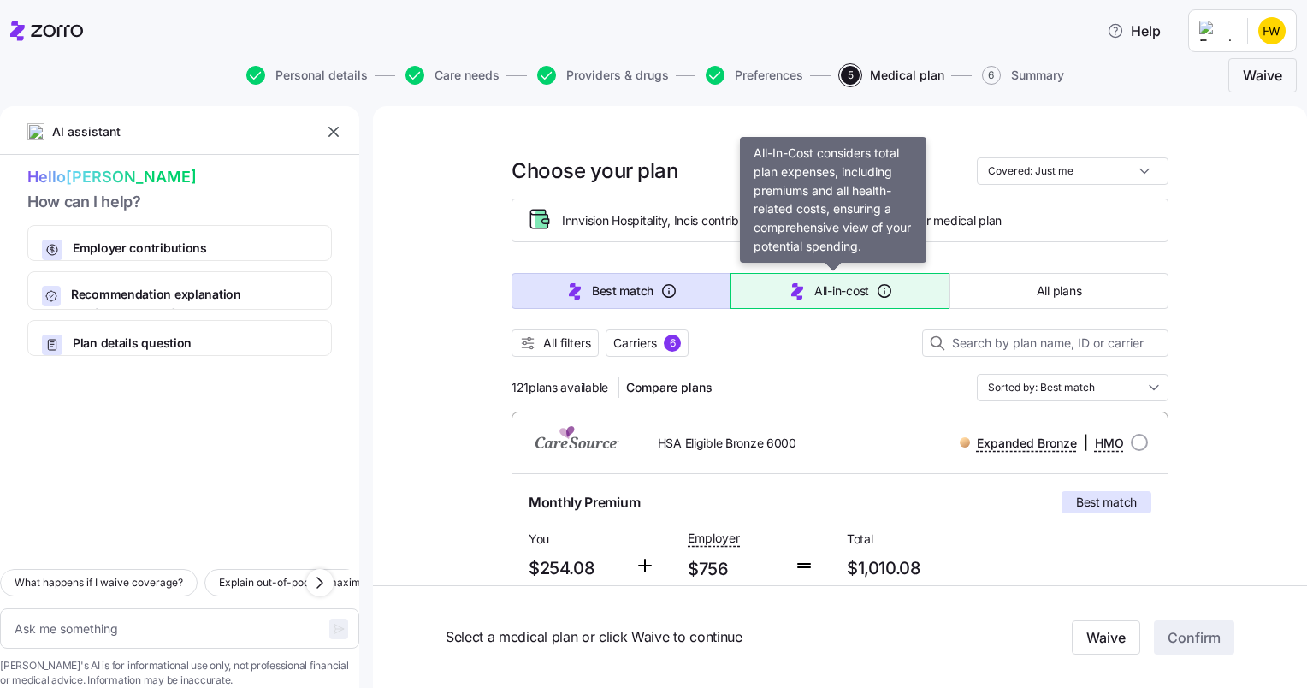
click at [818, 296] on span "All-in-cost" at bounding box center [841, 290] width 55 height 17
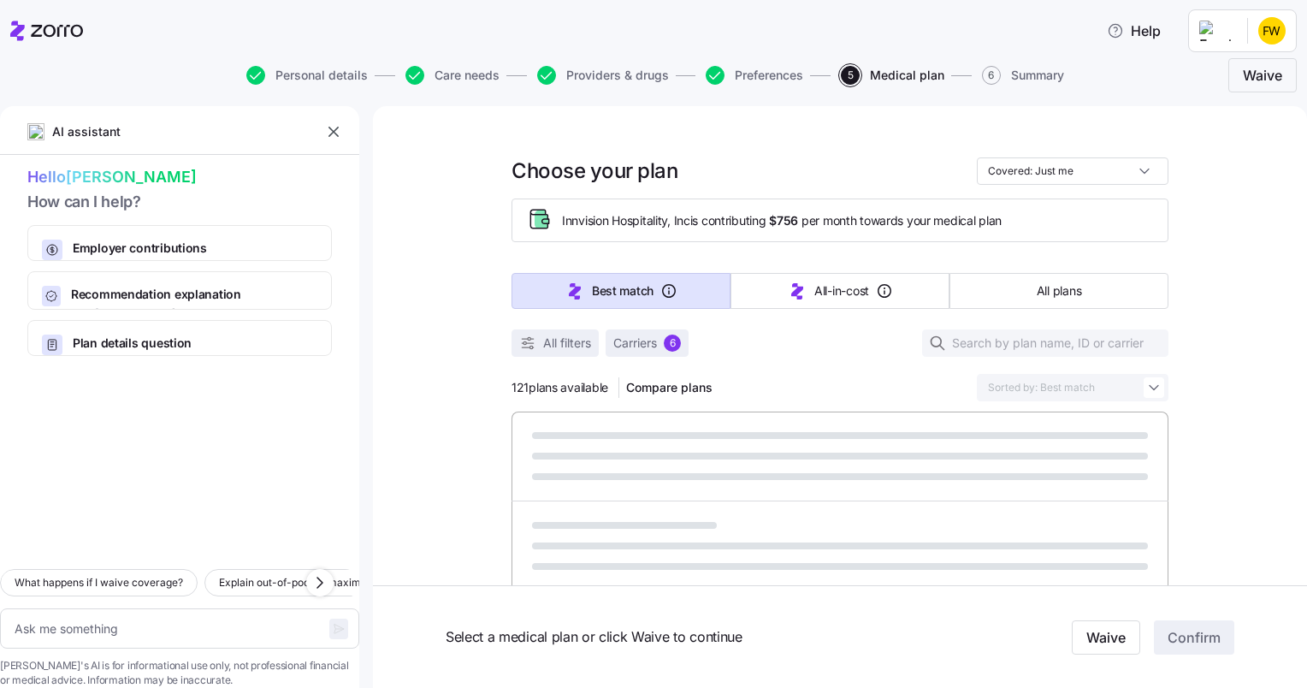
type textarea "x"
type input "Sorted by: All-in-cost"
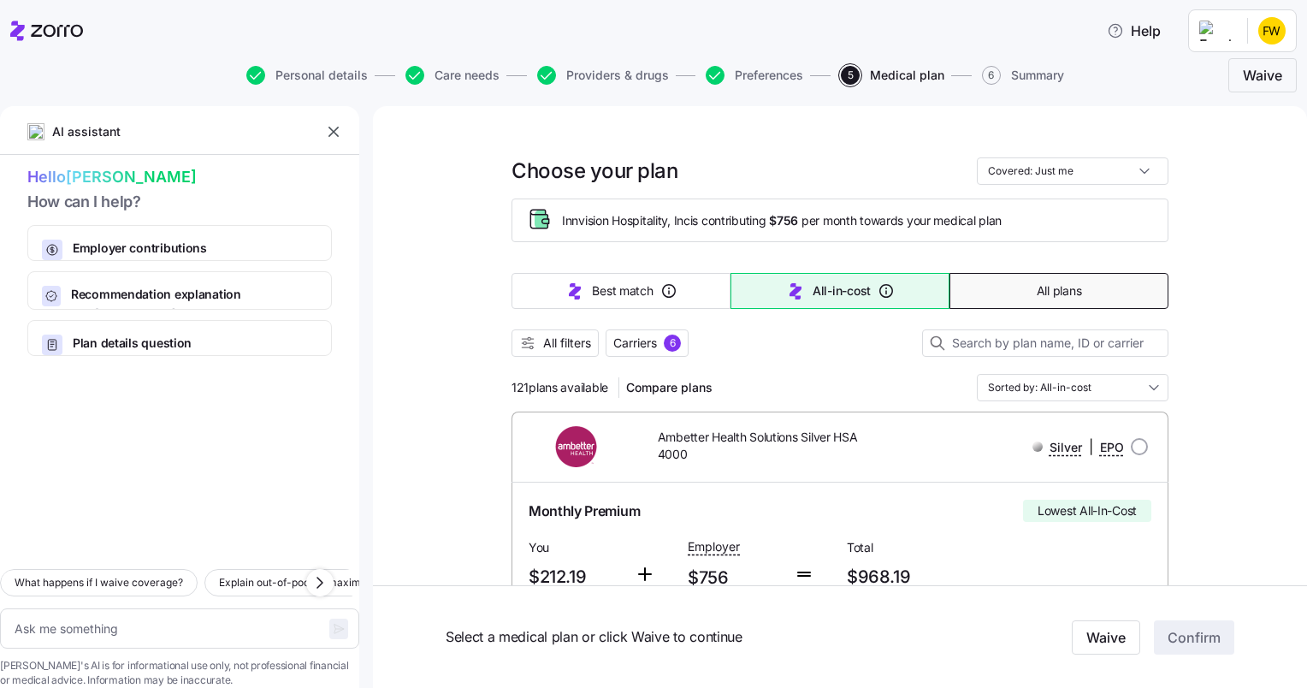
click at [1037, 292] on span "All plans" at bounding box center [1059, 290] width 44 height 17
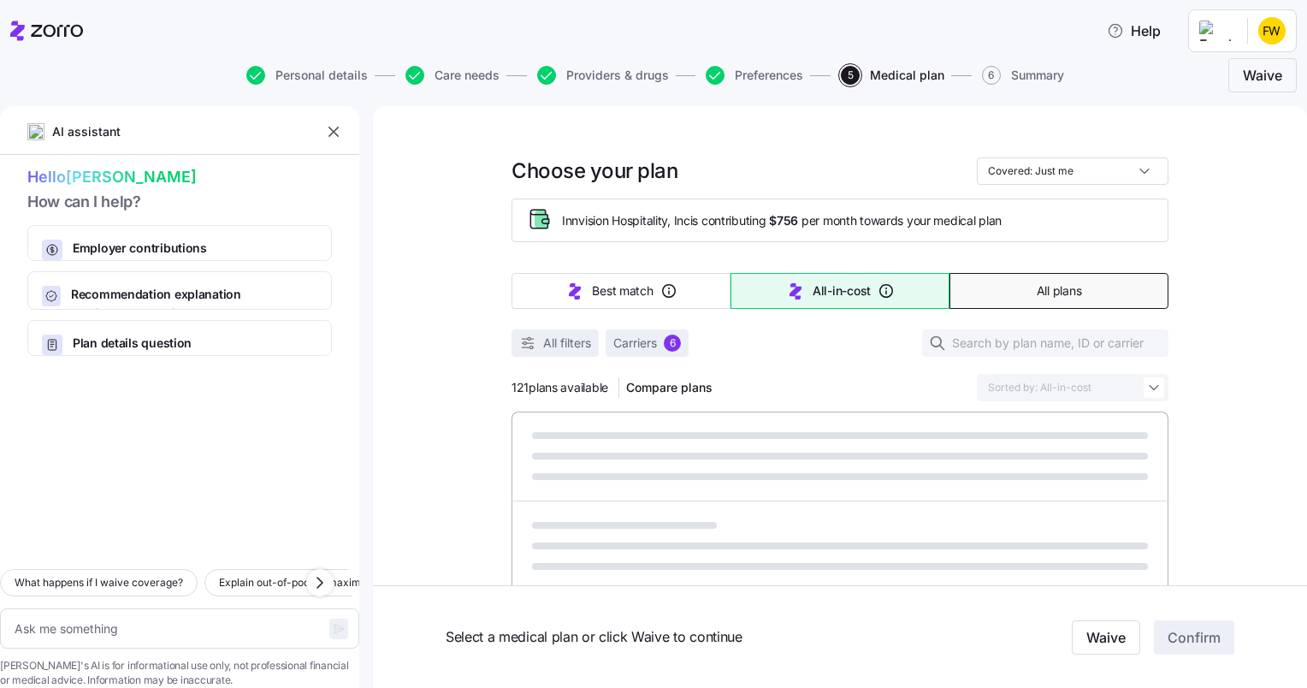
type textarea "x"
type input "Sorted by: Premium"
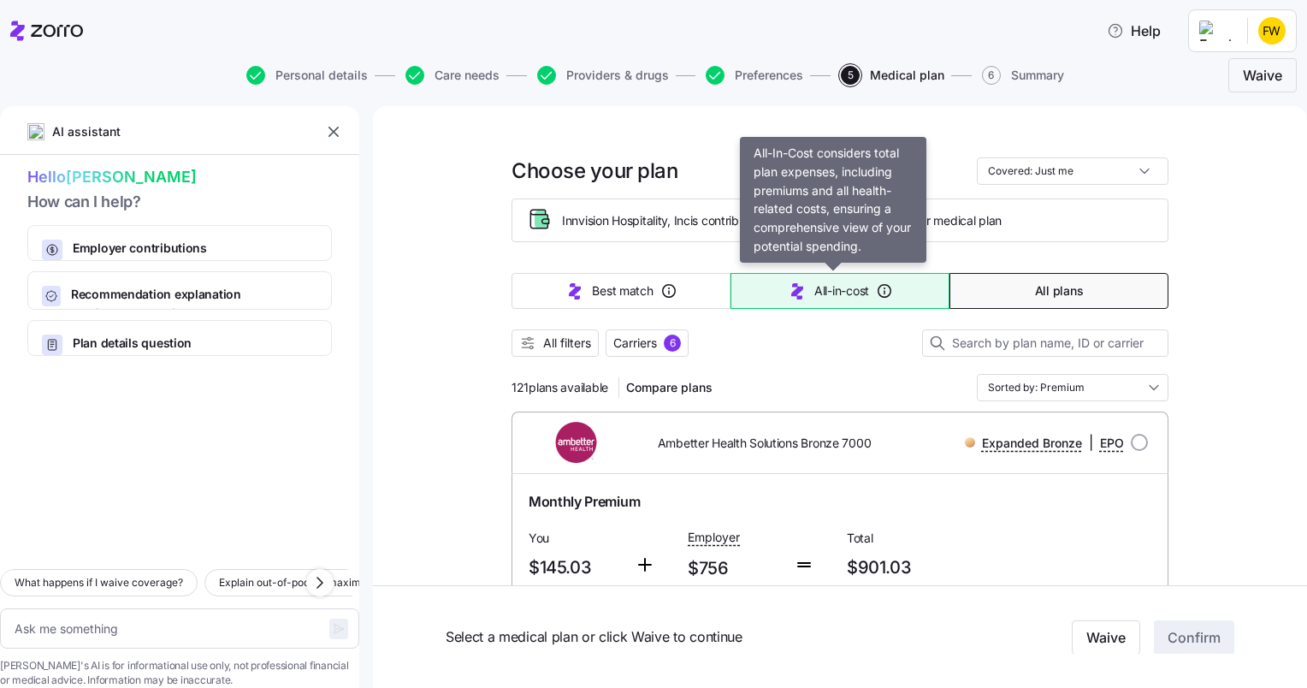
click at [836, 295] on span "All-in-cost" at bounding box center [841, 290] width 55 height 17
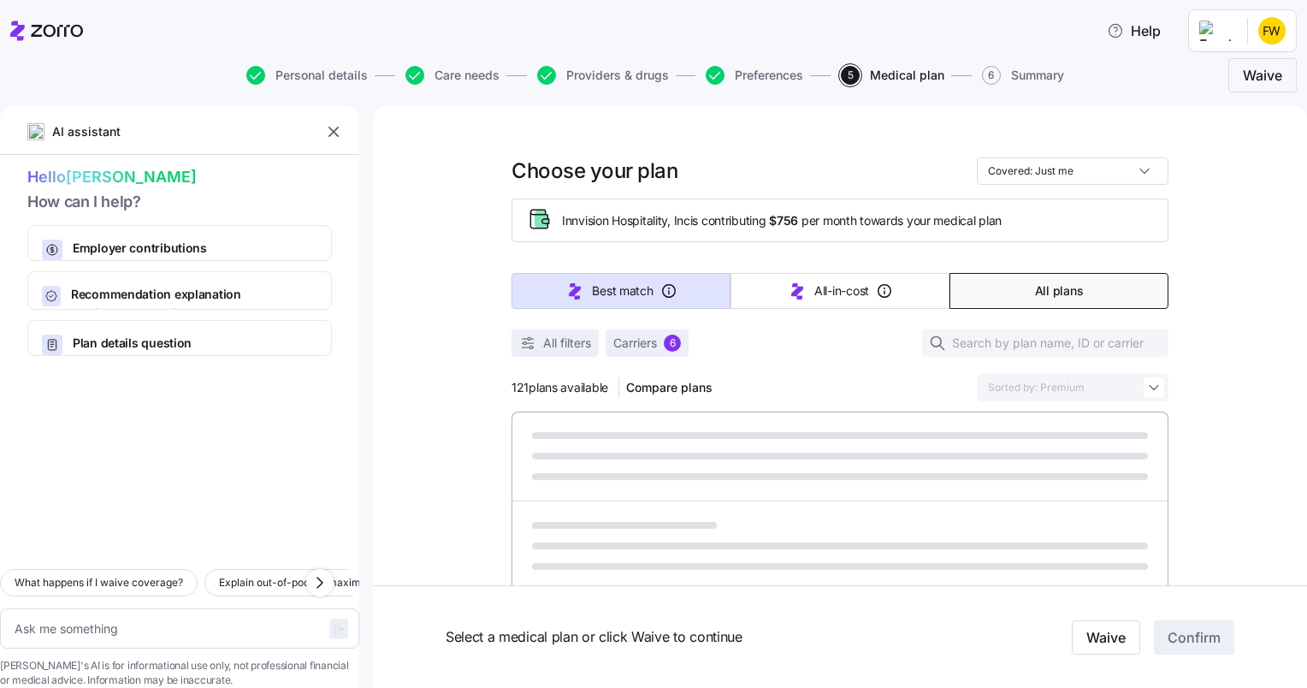
type textarea "x"
type input "Sorted by: All-in-cost"
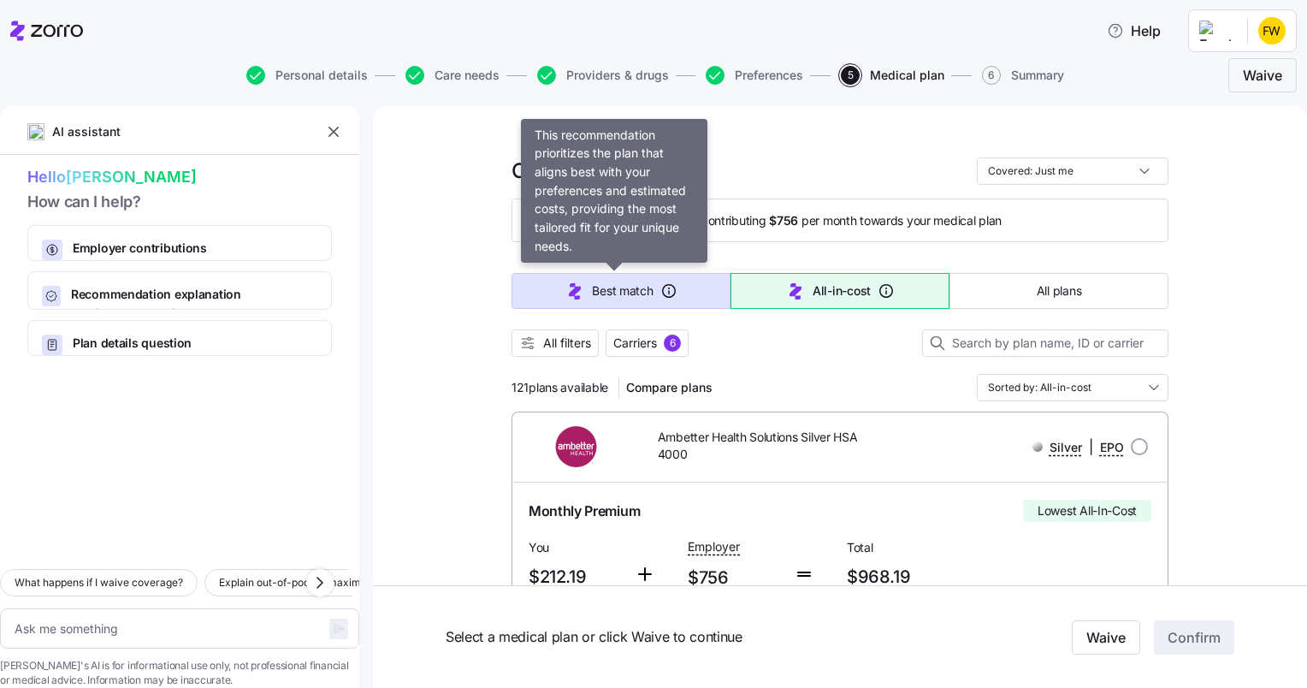
click at [606, 292] on span "Best match" at bounding box center [622, 290] width 61 height 17
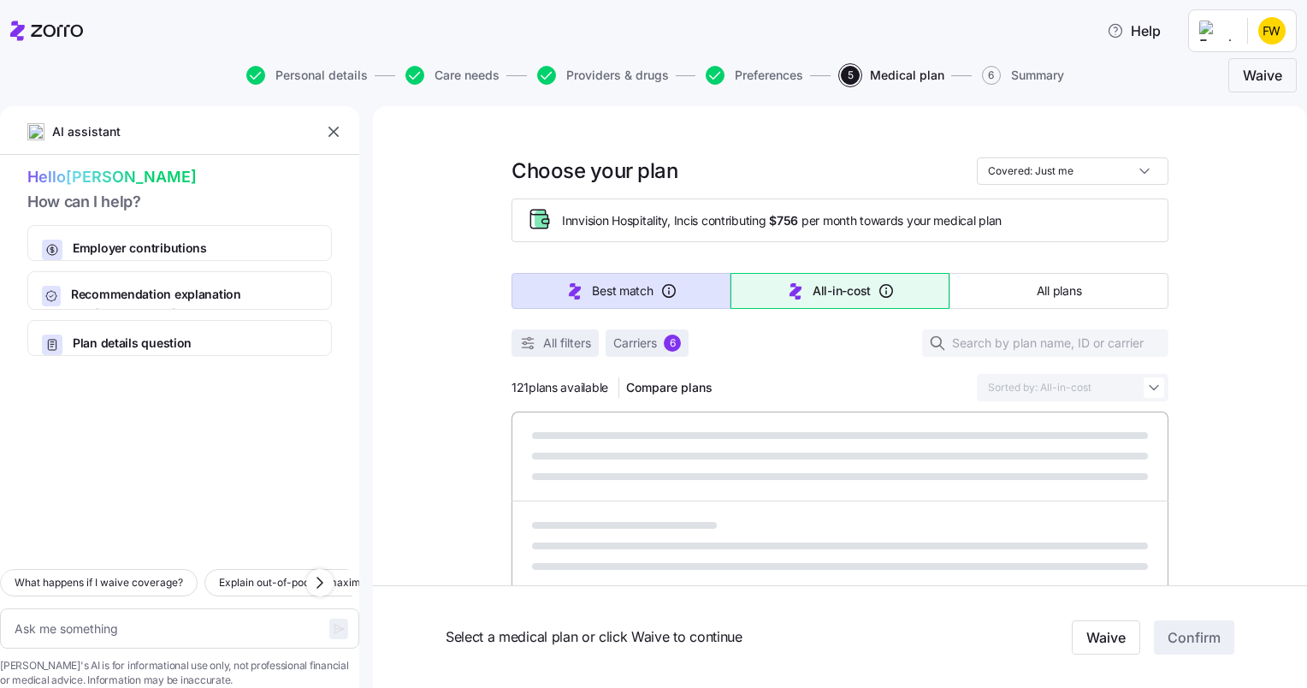
type textarea "x"
type input "Sorted by: Best match"
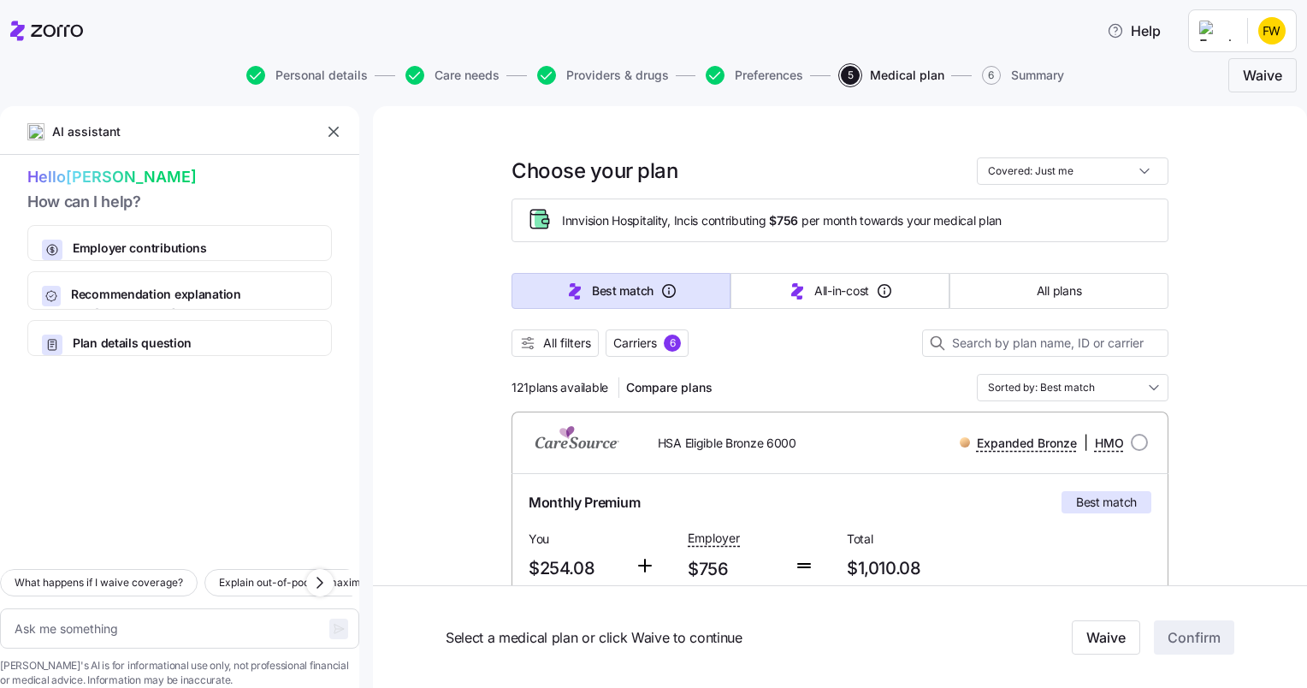
click at [1282, 30] on html "Help Personal details Care needs Providers & drugs Preferences 5 Medical plan 6…" at bounding box center [653, 338] width 1307 height 677
click at [1253, 105] on div "Log out" at bounding box center [1226, 104] width 67 height 19
